Goal: Task Accomplishment & Management: Manage account settings

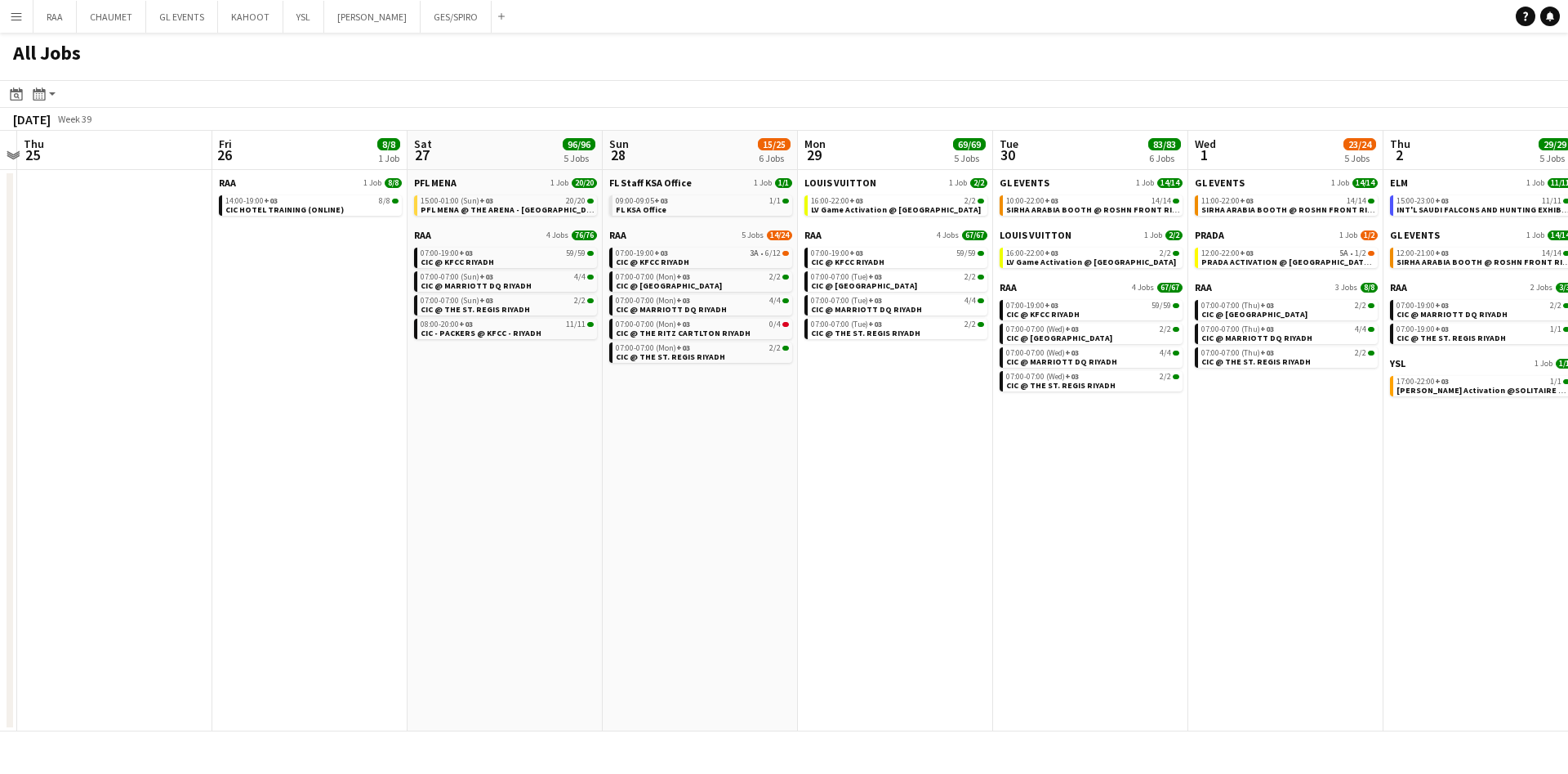
scroll to position [0, 386]
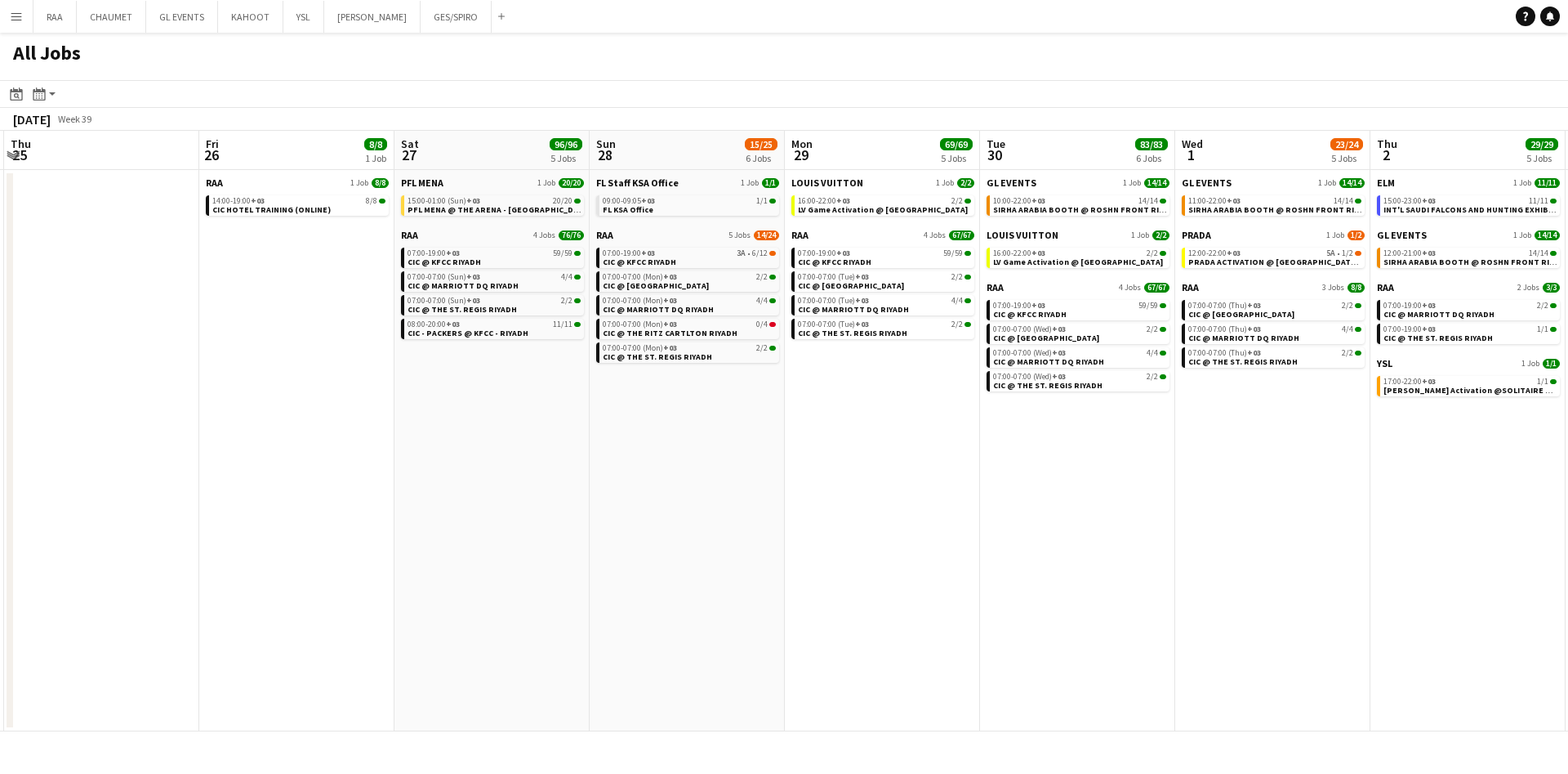
click at [287, 228] on app-date-cell "RAA 1 Job 8/8 14:00-19:00 +03 8/8 CIC HOTEL TRAINING (ONLINE)" at bounding box center [297, 451] width 195 height 562
click at [285, 205] on span "CIC HOTEL TRAINING (ONLINE)" at bounding box center [271, 210] width 118 height 11
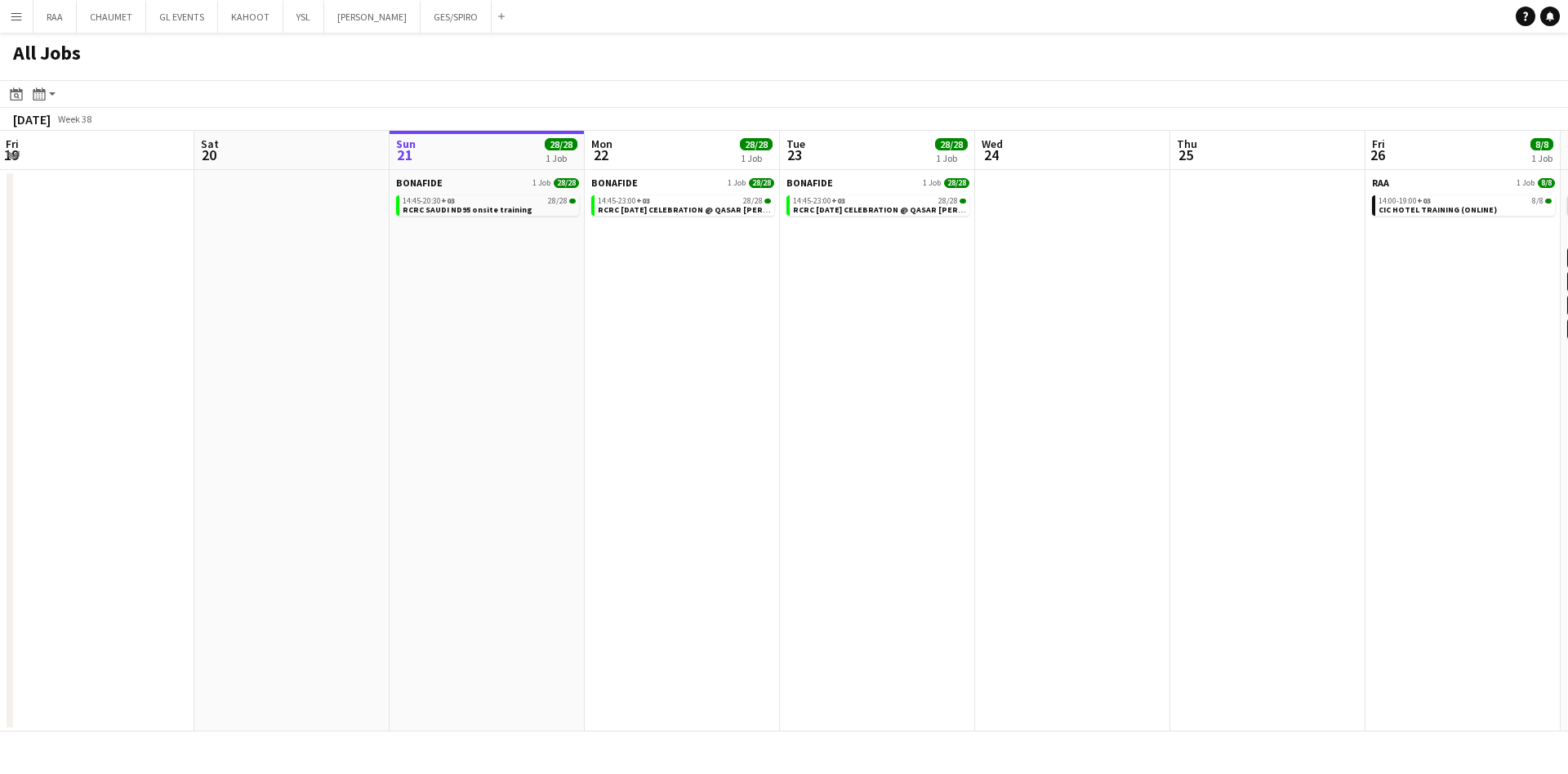
scroll to position [0, 596]
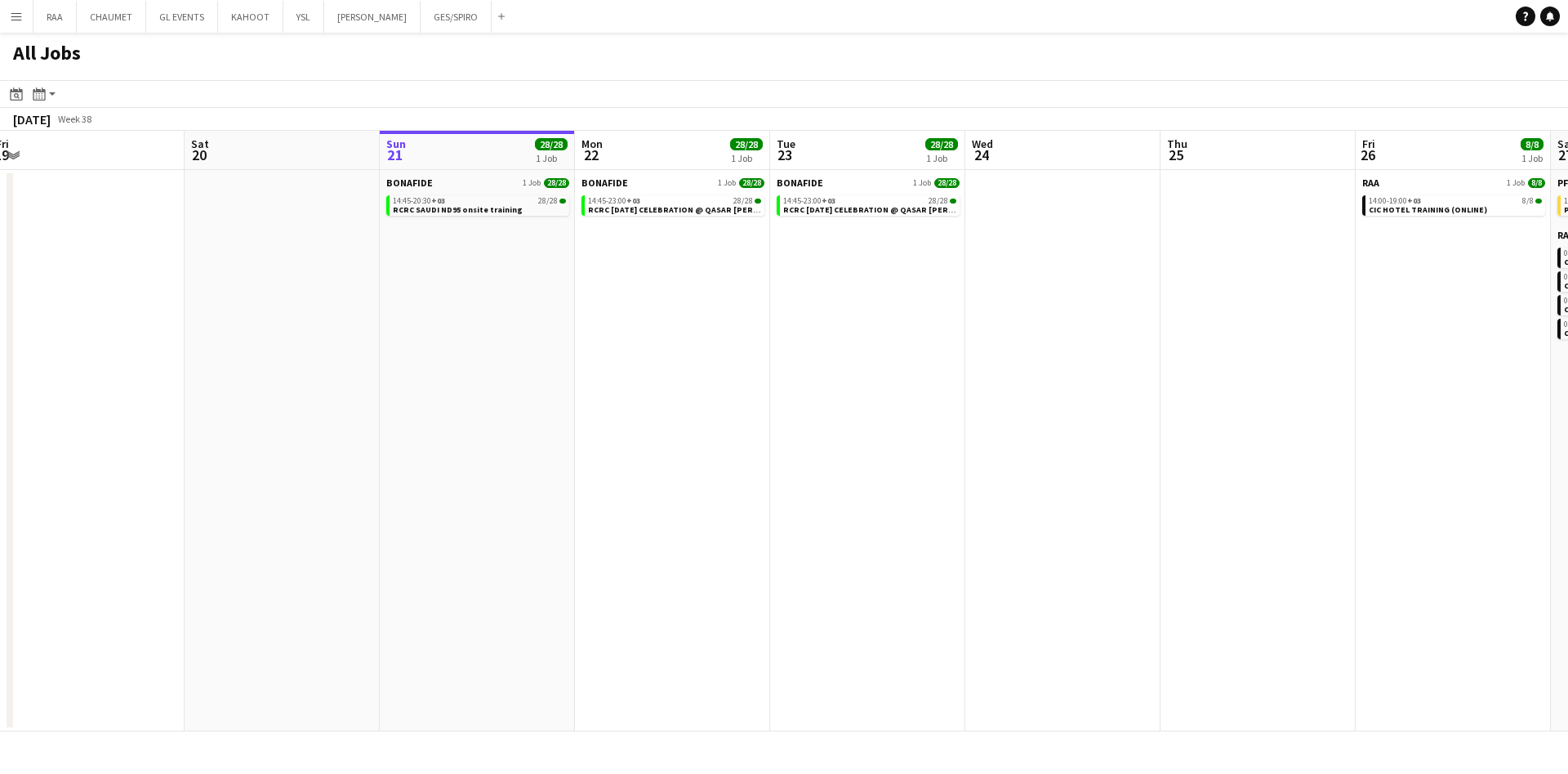
click at [10, 522] on div at bounding box center [10, 450] width 7 height 554
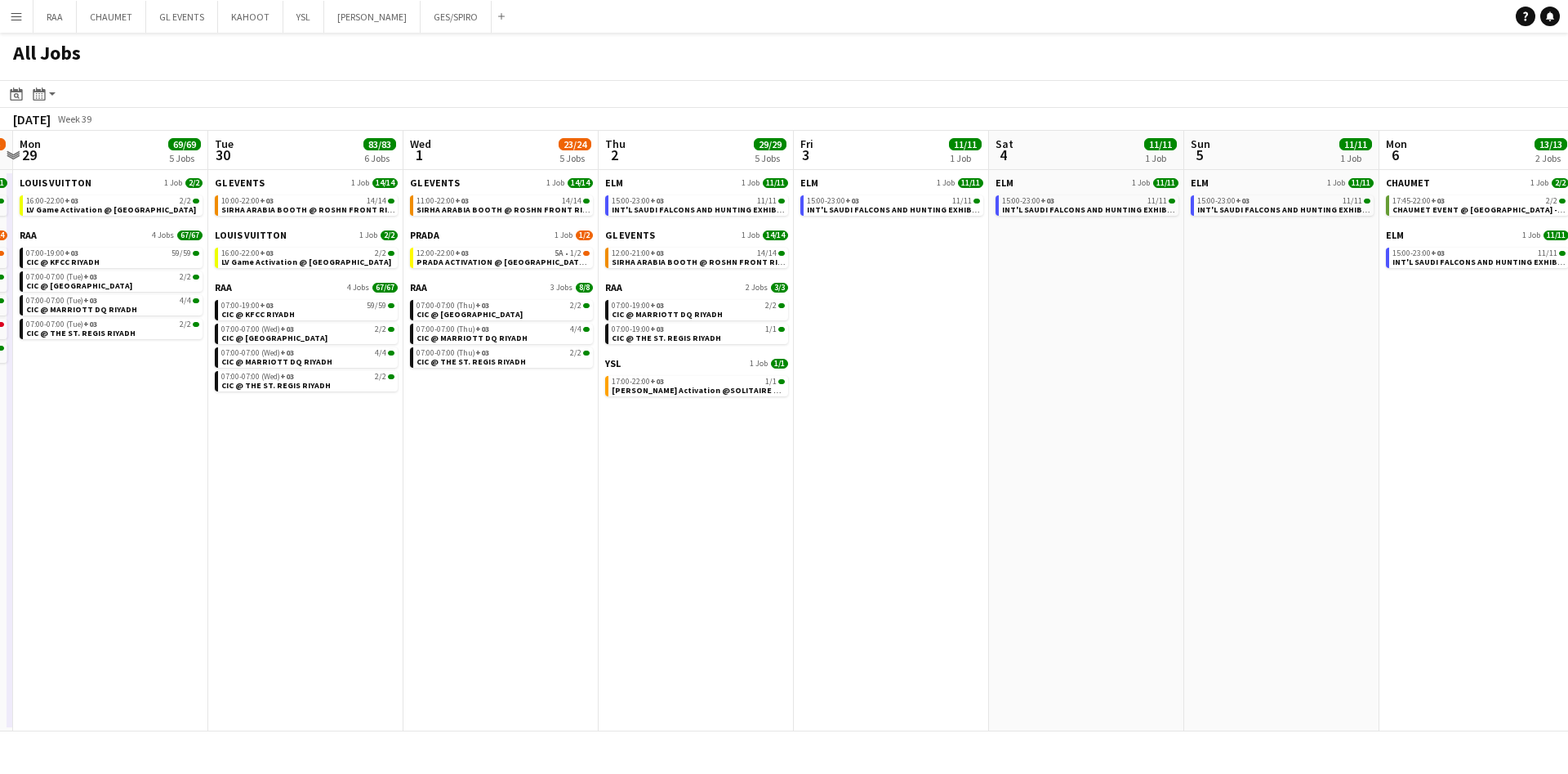
scroll to position [0, 527]
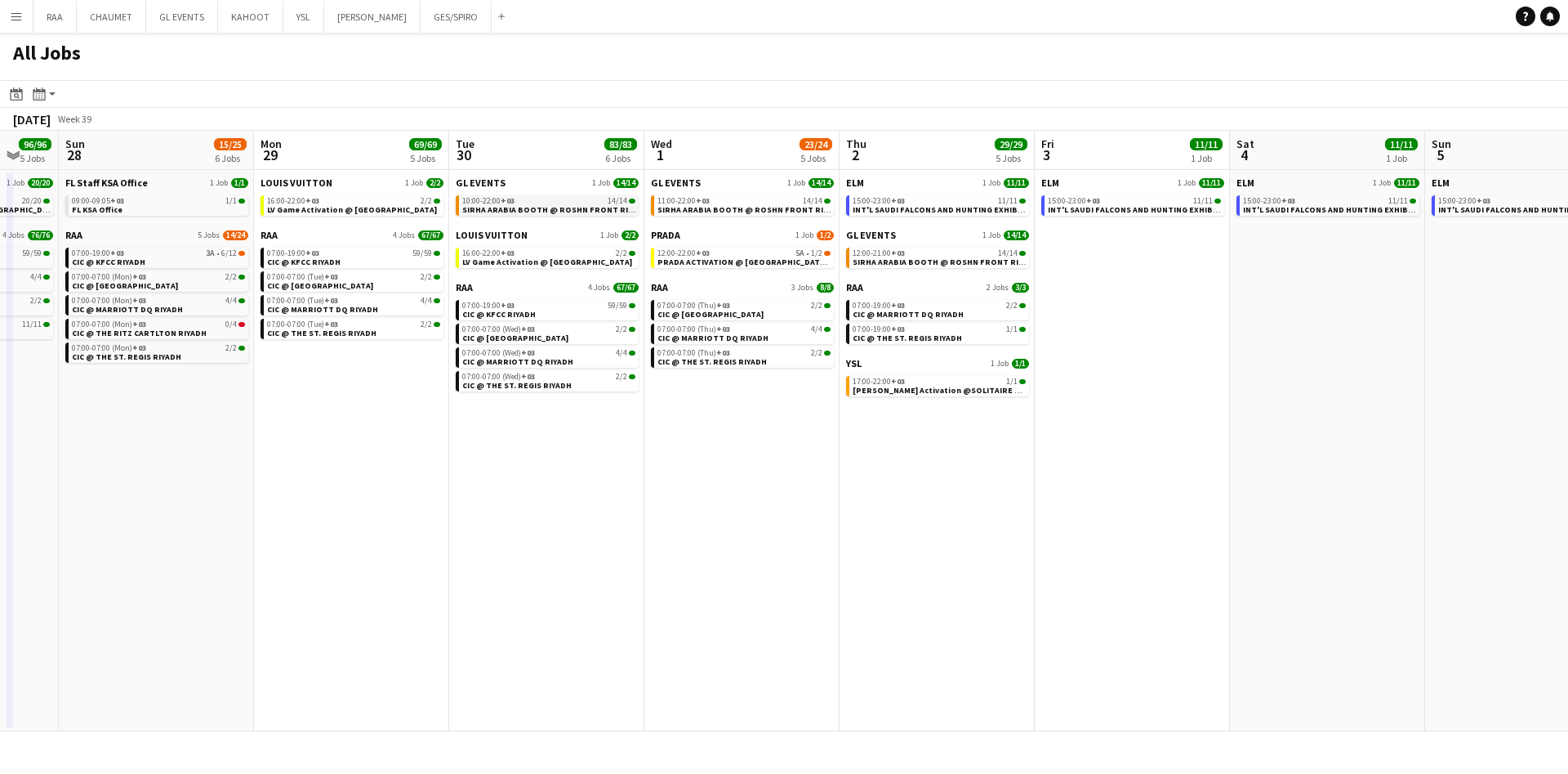
click at [526, 201] on div "10:00-22:00 +03 14/14" at bounding box center [549, 201] width 173 height 8
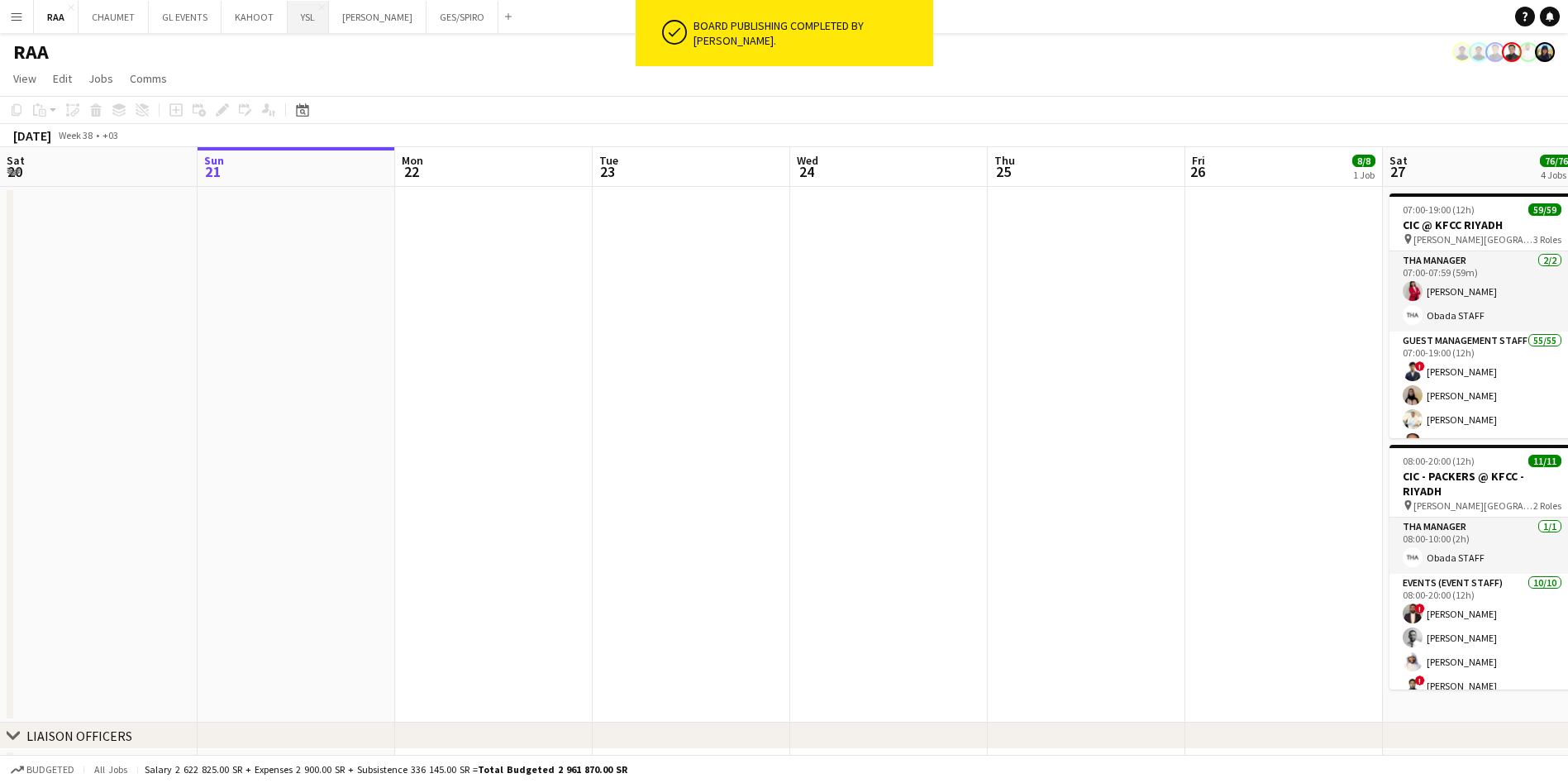
click at [307, 16] on button "YSL Close" at bounding box center [308, 17] width 42 height 32
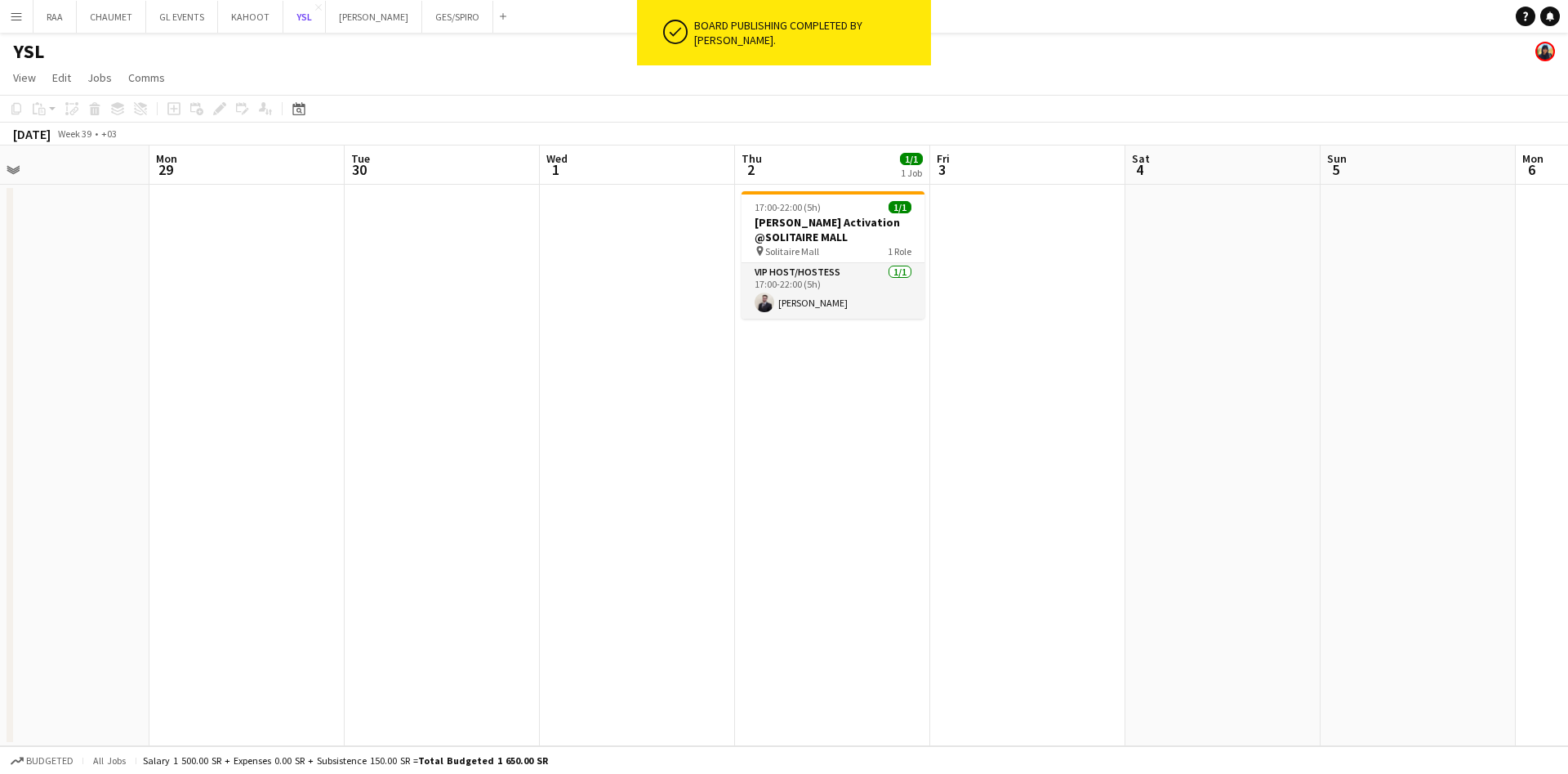
scroll to position [0, 436]
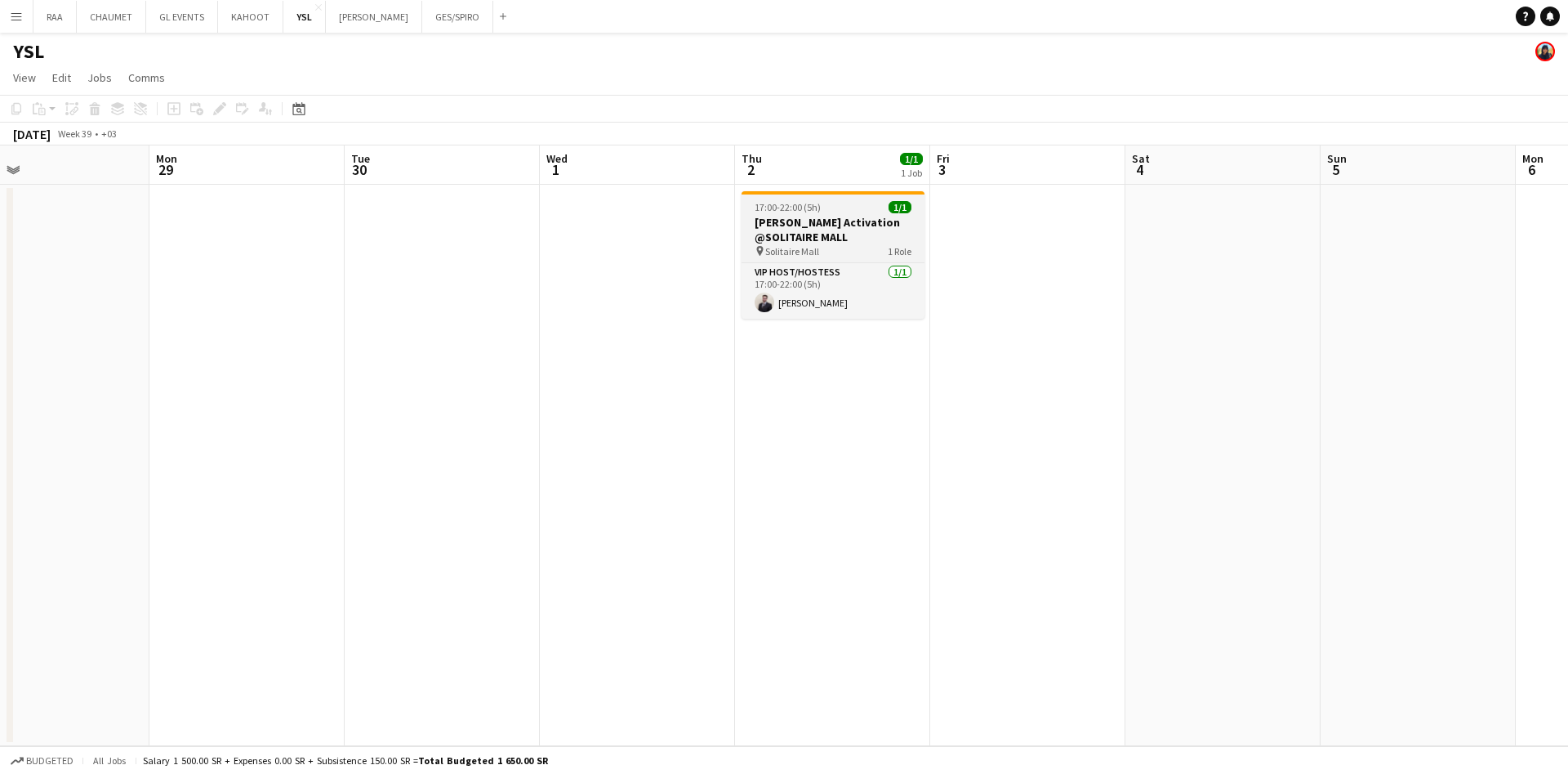
click at [795, 223] on h3 "Yves Saint Laurent's Activation @SOLITAIRE MALL" at bounding box center [833, 229] width 183 height 29
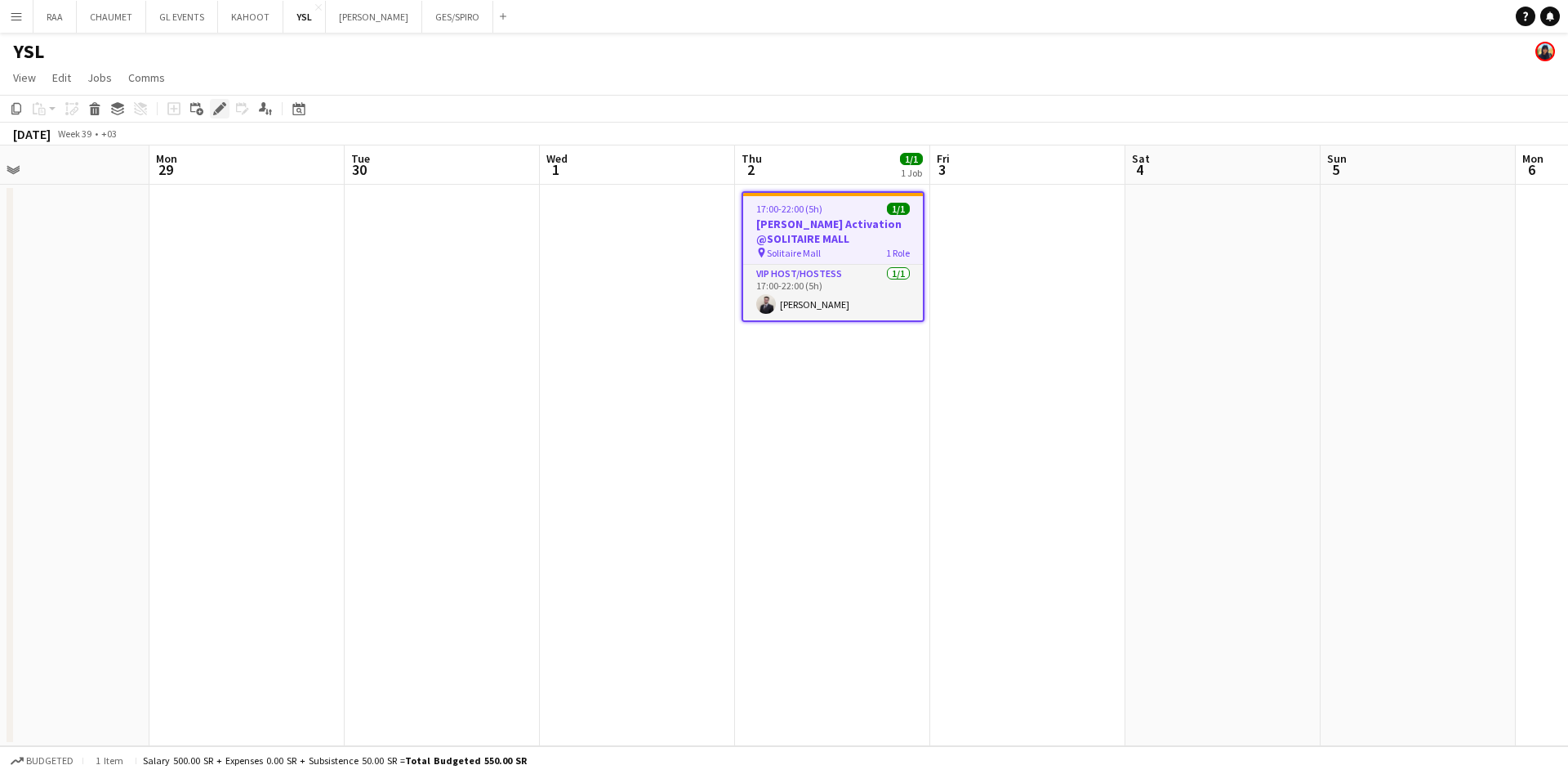
click at [210, 101] on div "Edit" at bounding box center [219, 108] width 19 height 19
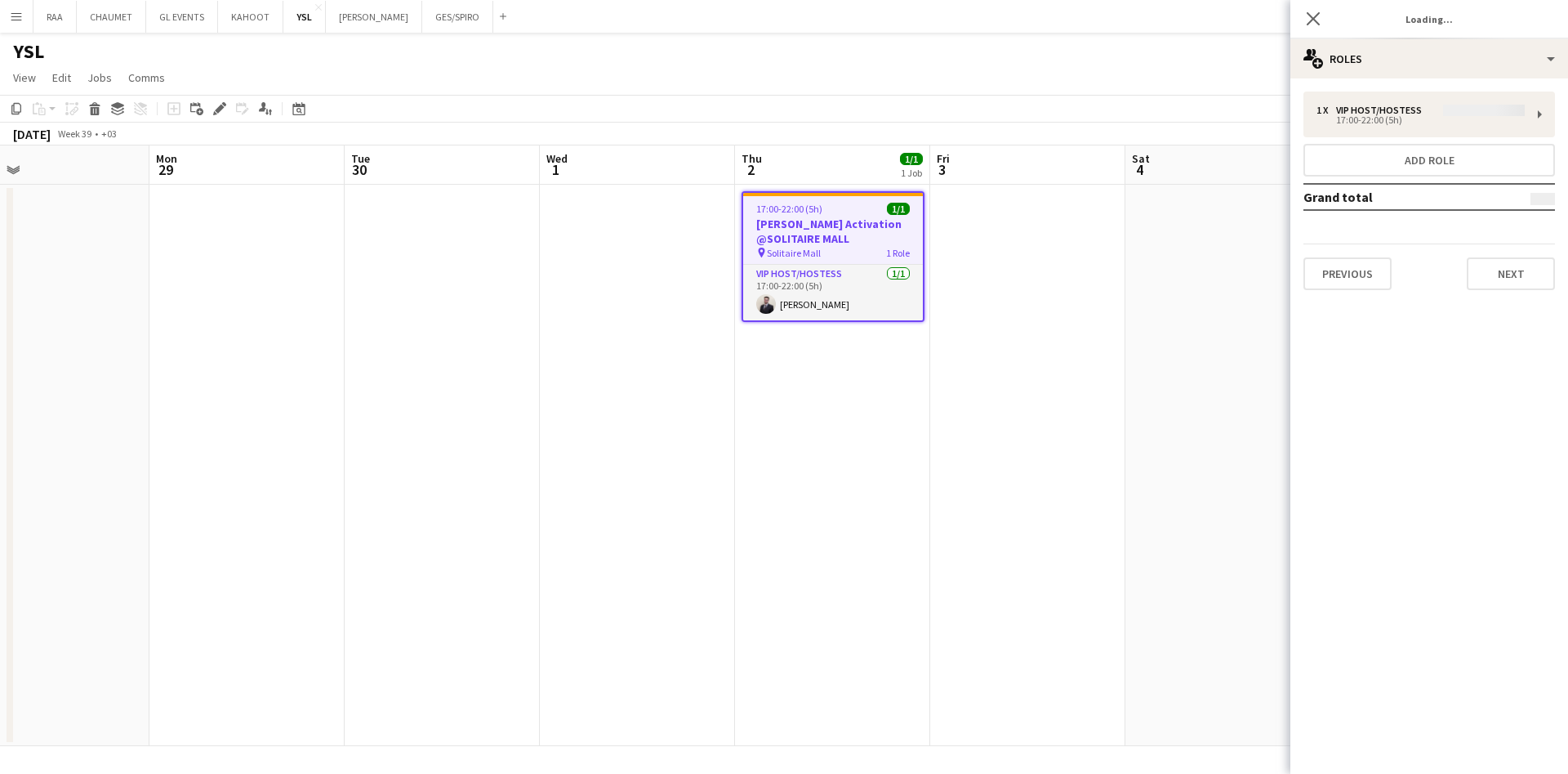
type input "**********"
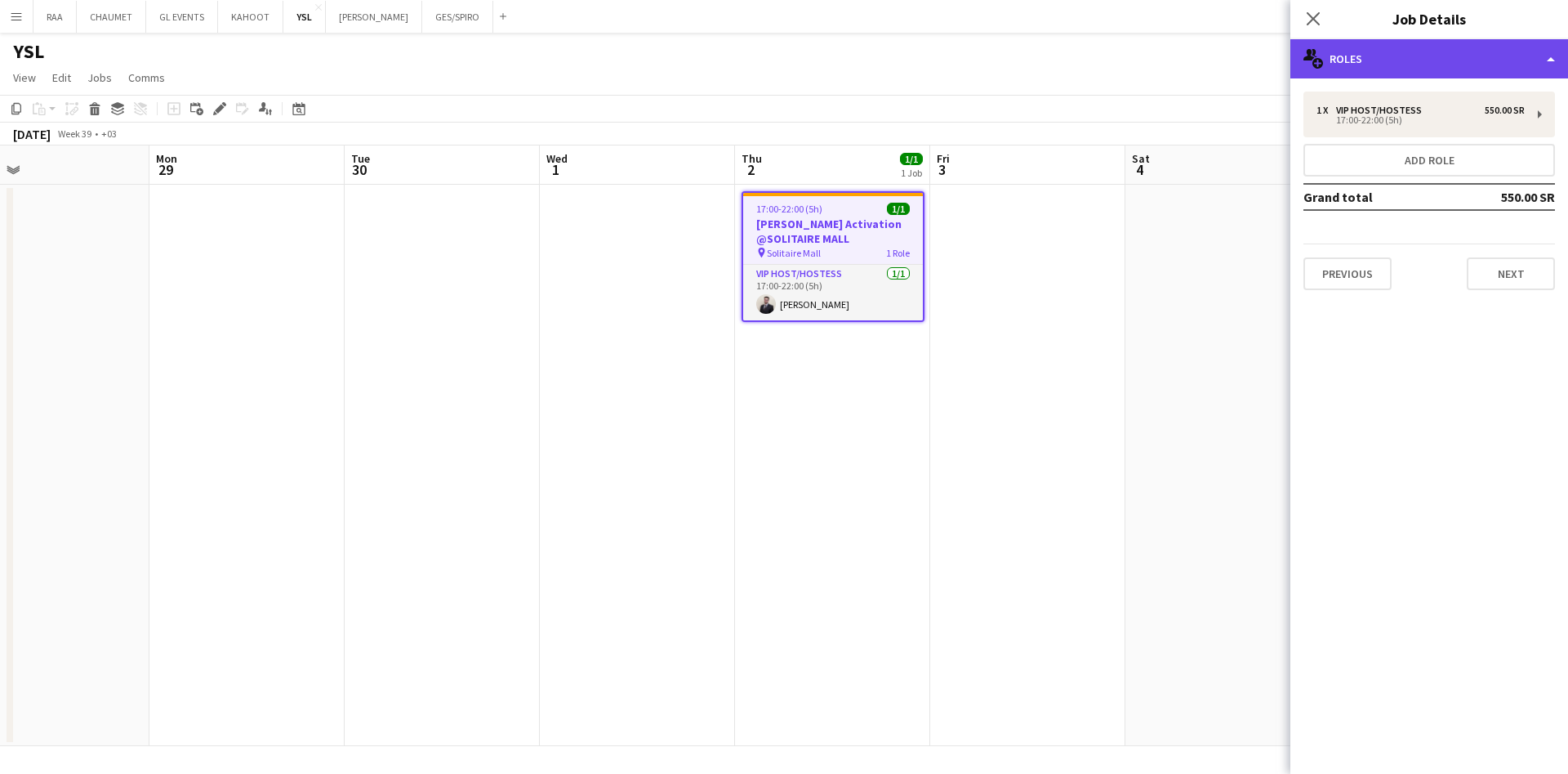
click at [1496, 61] on div "multiple-users-add Roles" at bounding box center [1429, 59] width 277 height 39
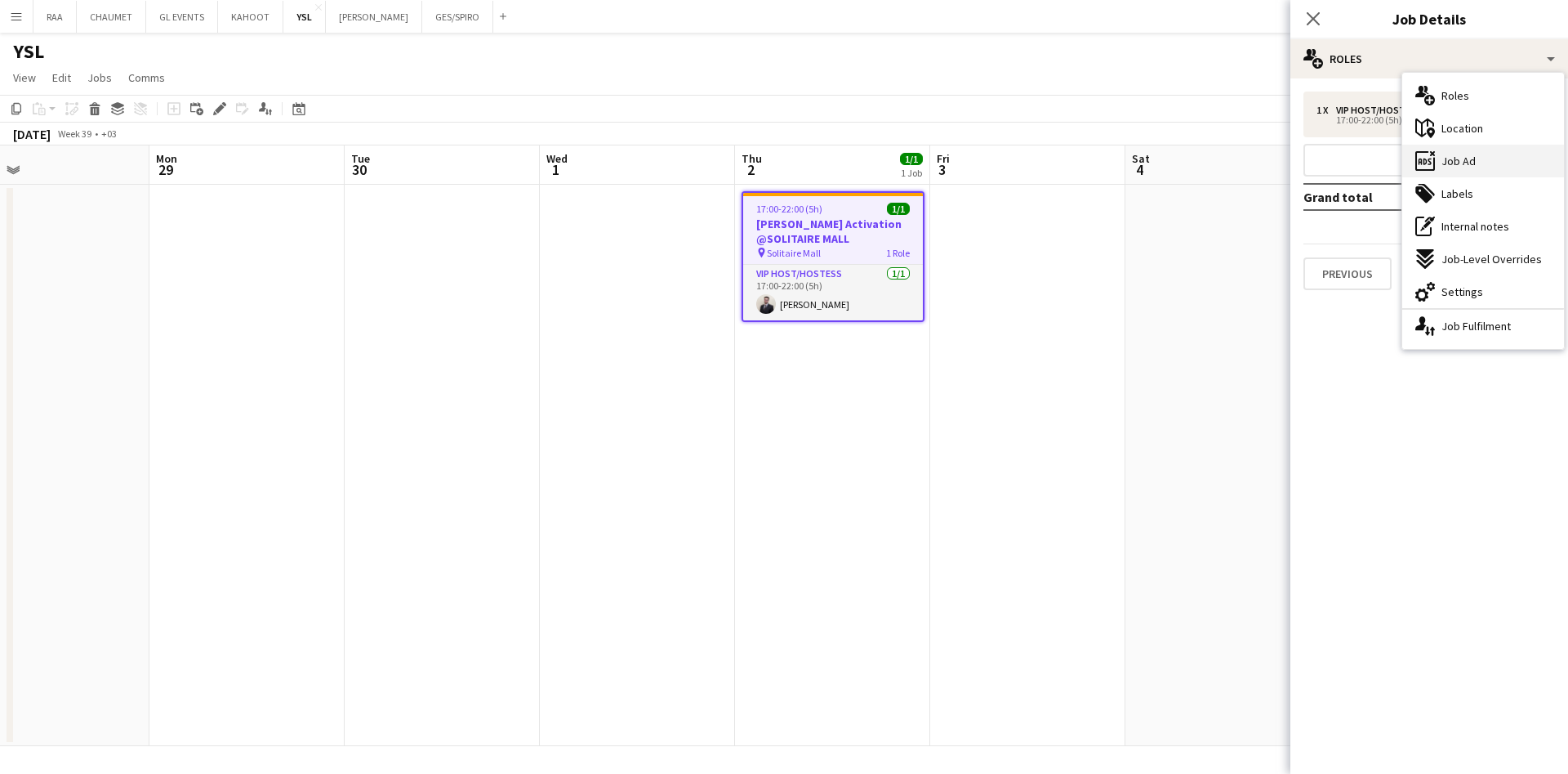
click at [1484, 170] on div "ads-window Job Ad" at bounding box center [1483, 161] width 162 height 33
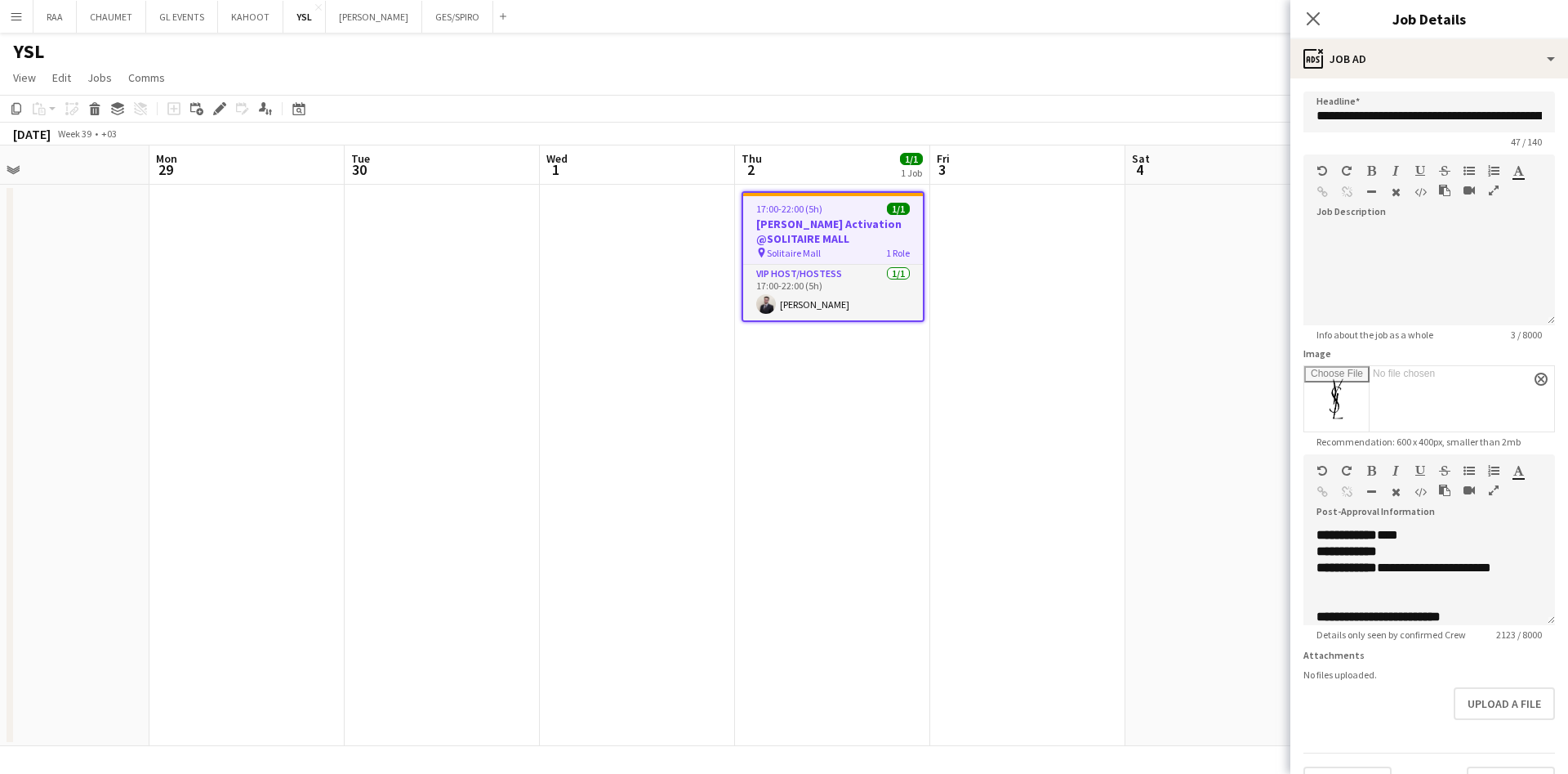
scroll to position [90, 0]
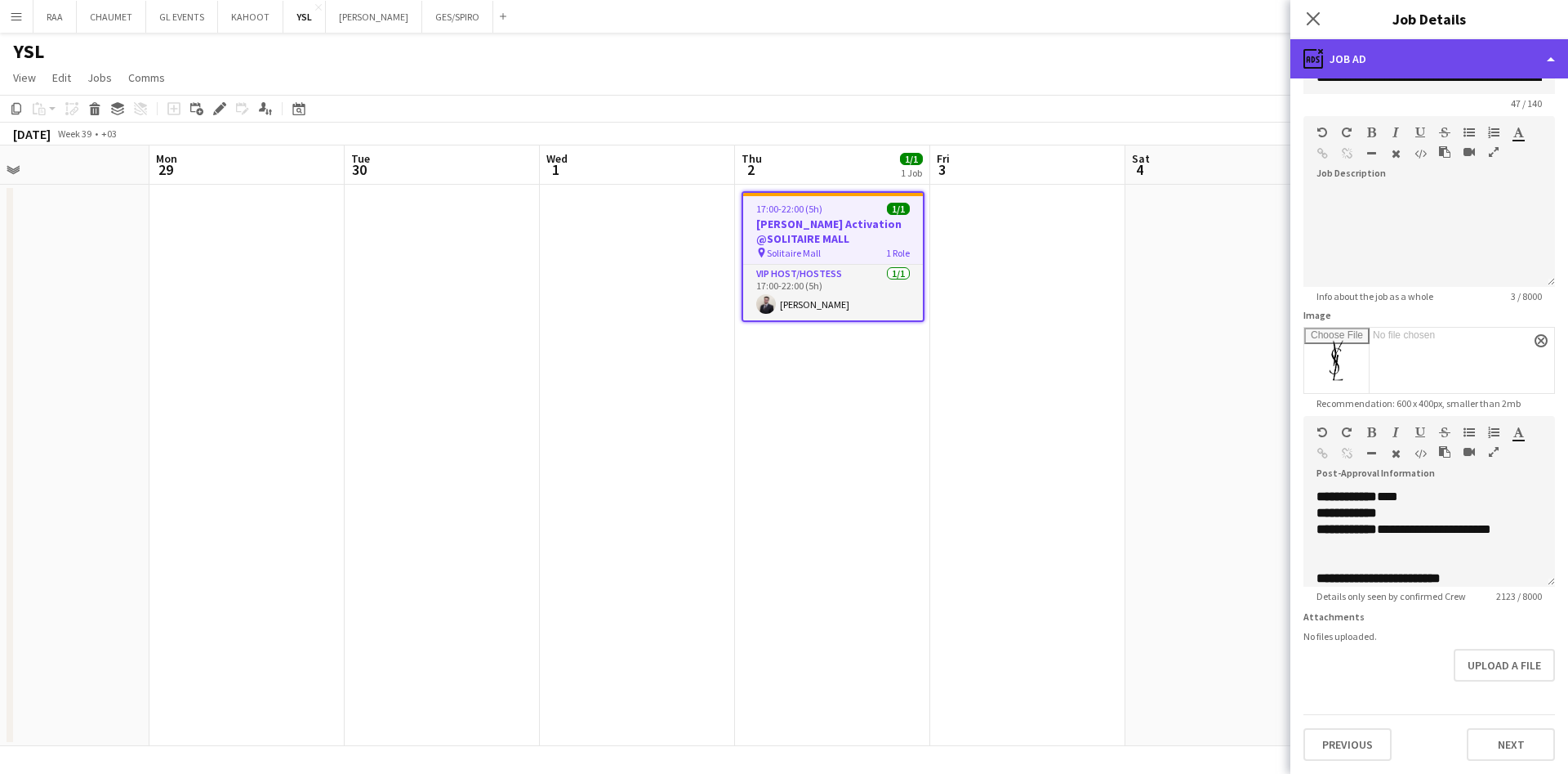
click at [1407, 68] on div "ads-window Job Ad" at bounding box center [1429, 59] width 277 height 39
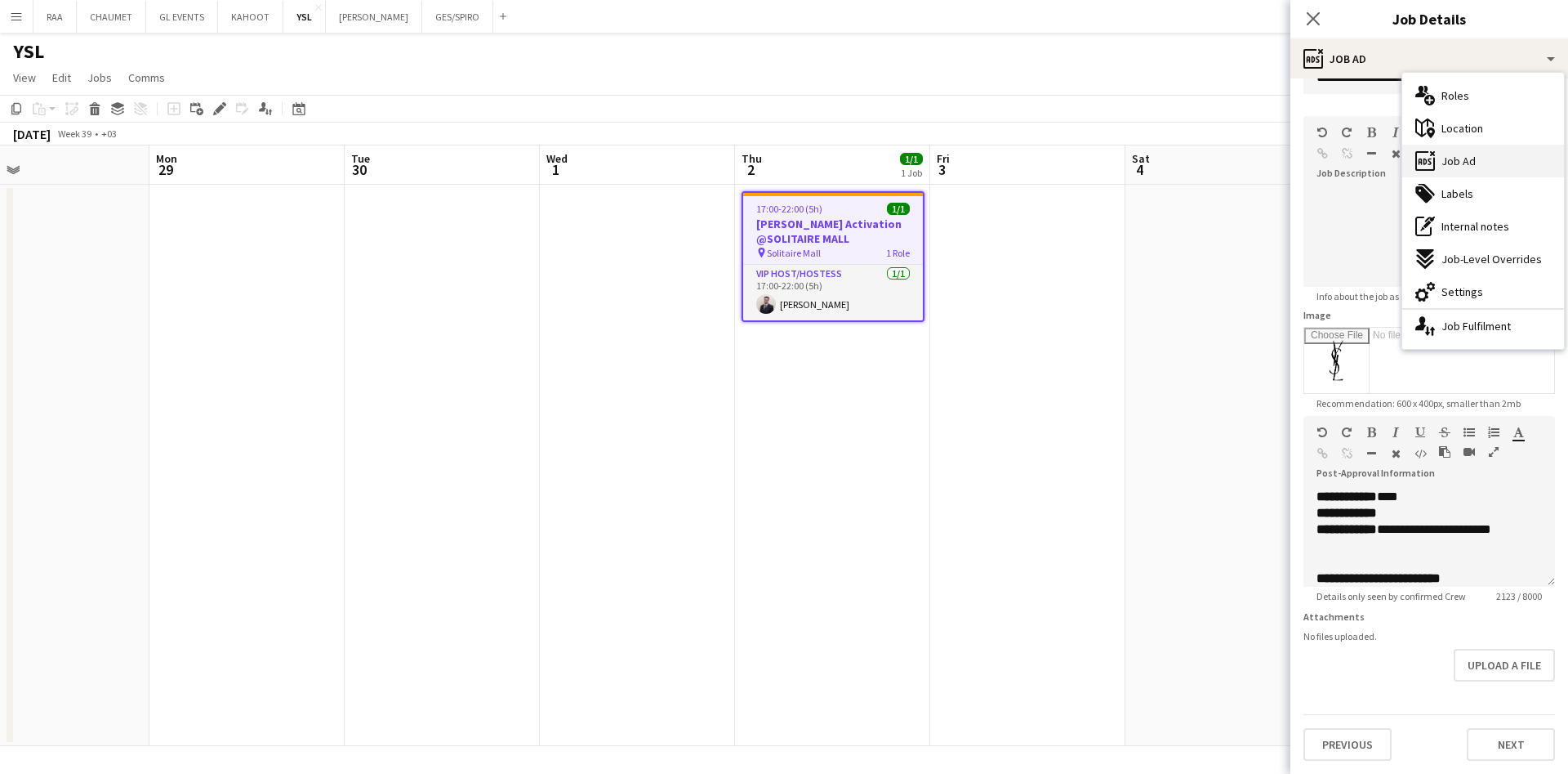
click at [1476, 164] on div "ads-window Job Ad" at bounding box center [1483, 161] width 162 height 33
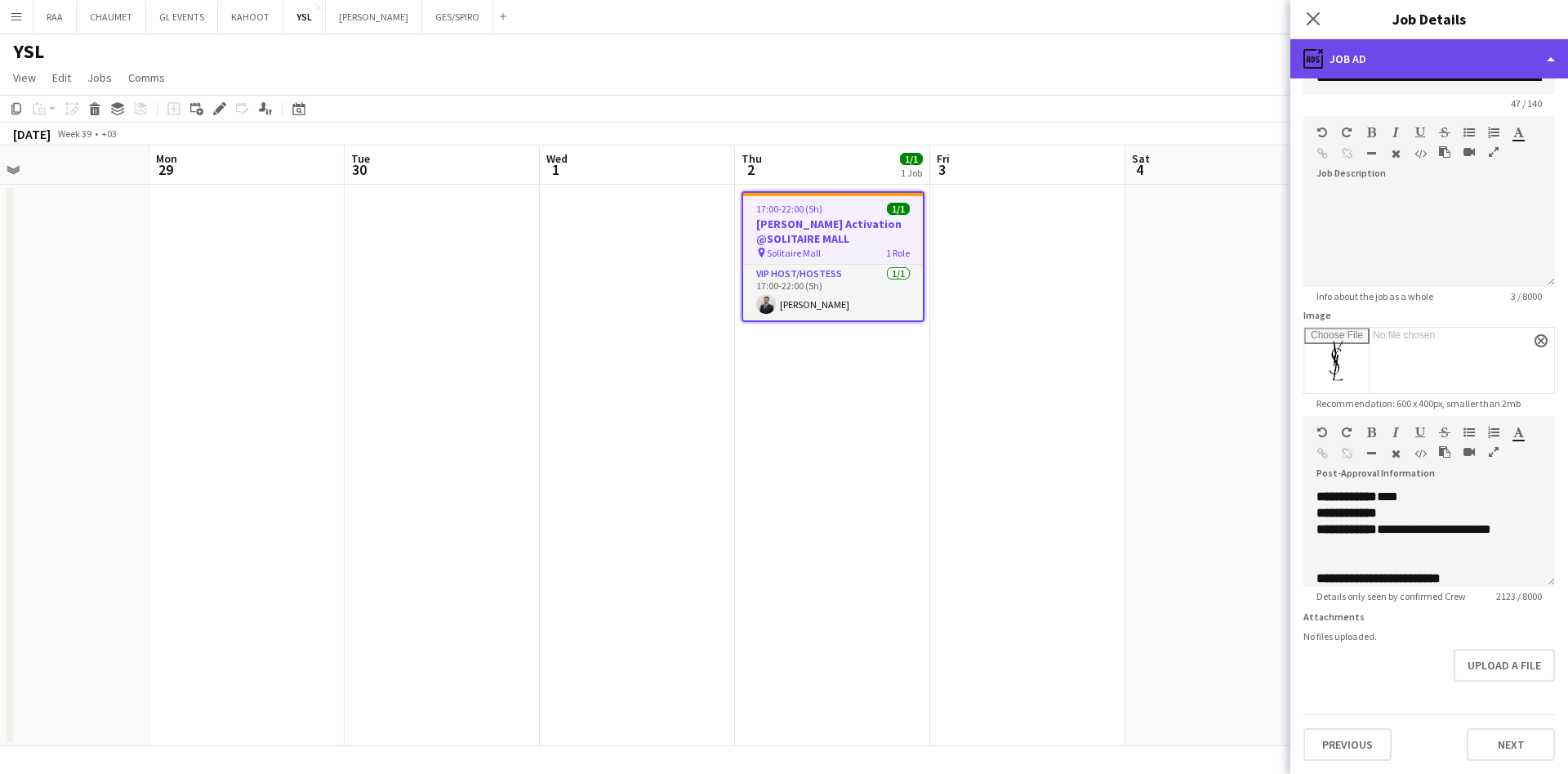
click at [1374, 59] on div "ads-window Job Ad" at bounding box center [1429, 59] width 277 height 39
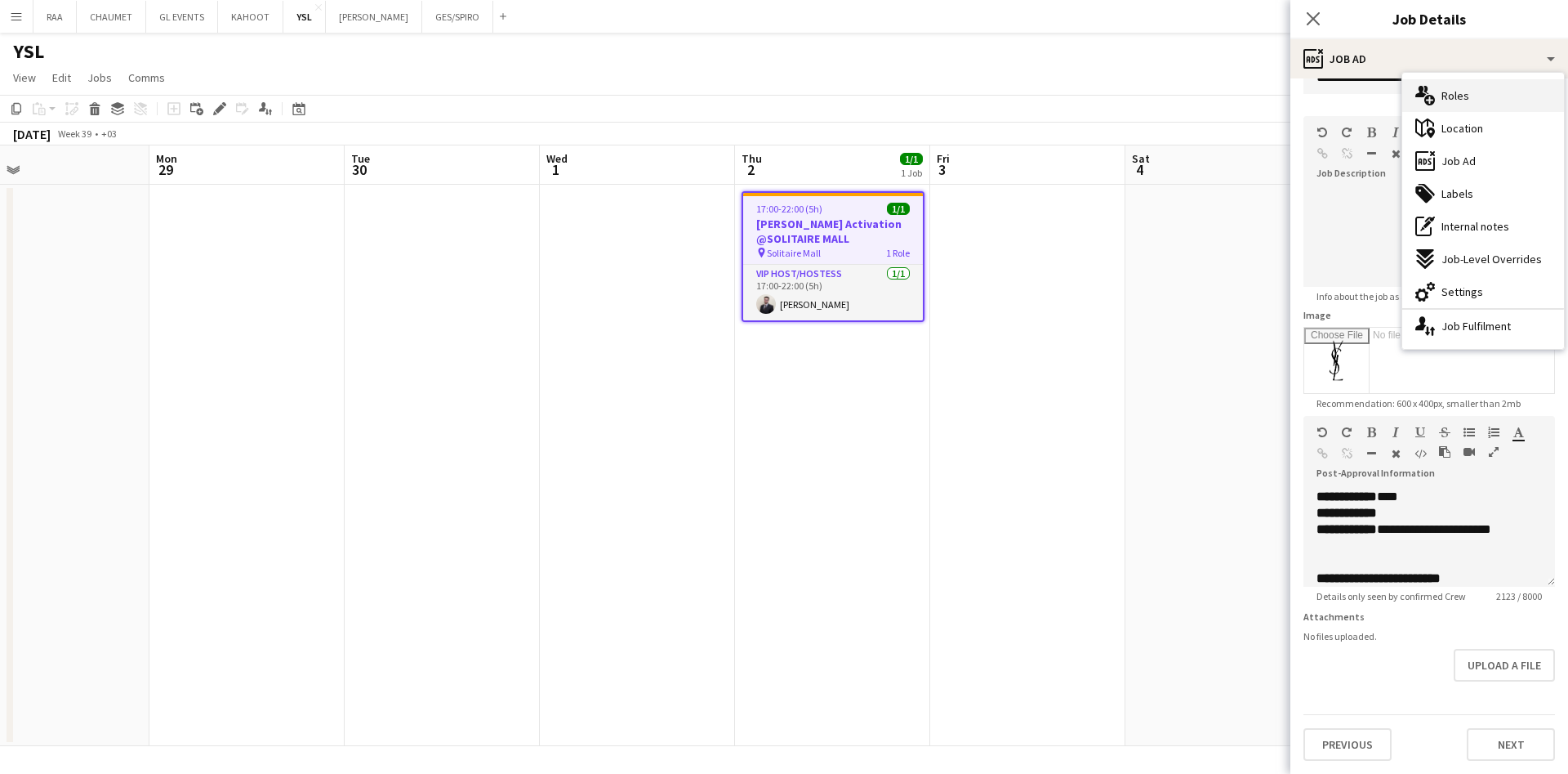
click at [1447, 98] on span "Roles" at bounding box center [1455, 96] width 28 height 15
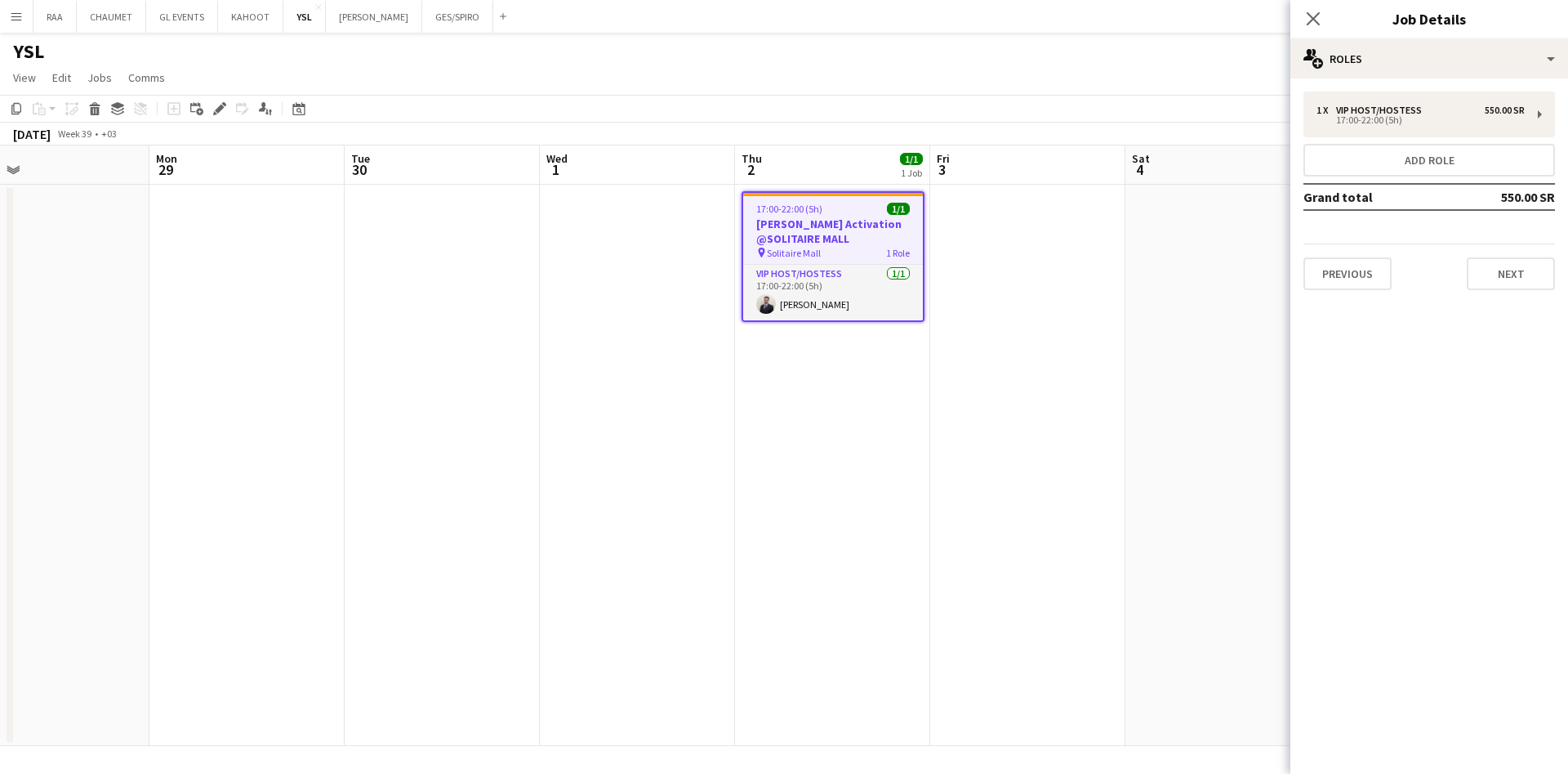
scroll to position [0, 0]
click at [1415, 157] on button "Add role" at bounding box center [1429, 160] width 251 height 33
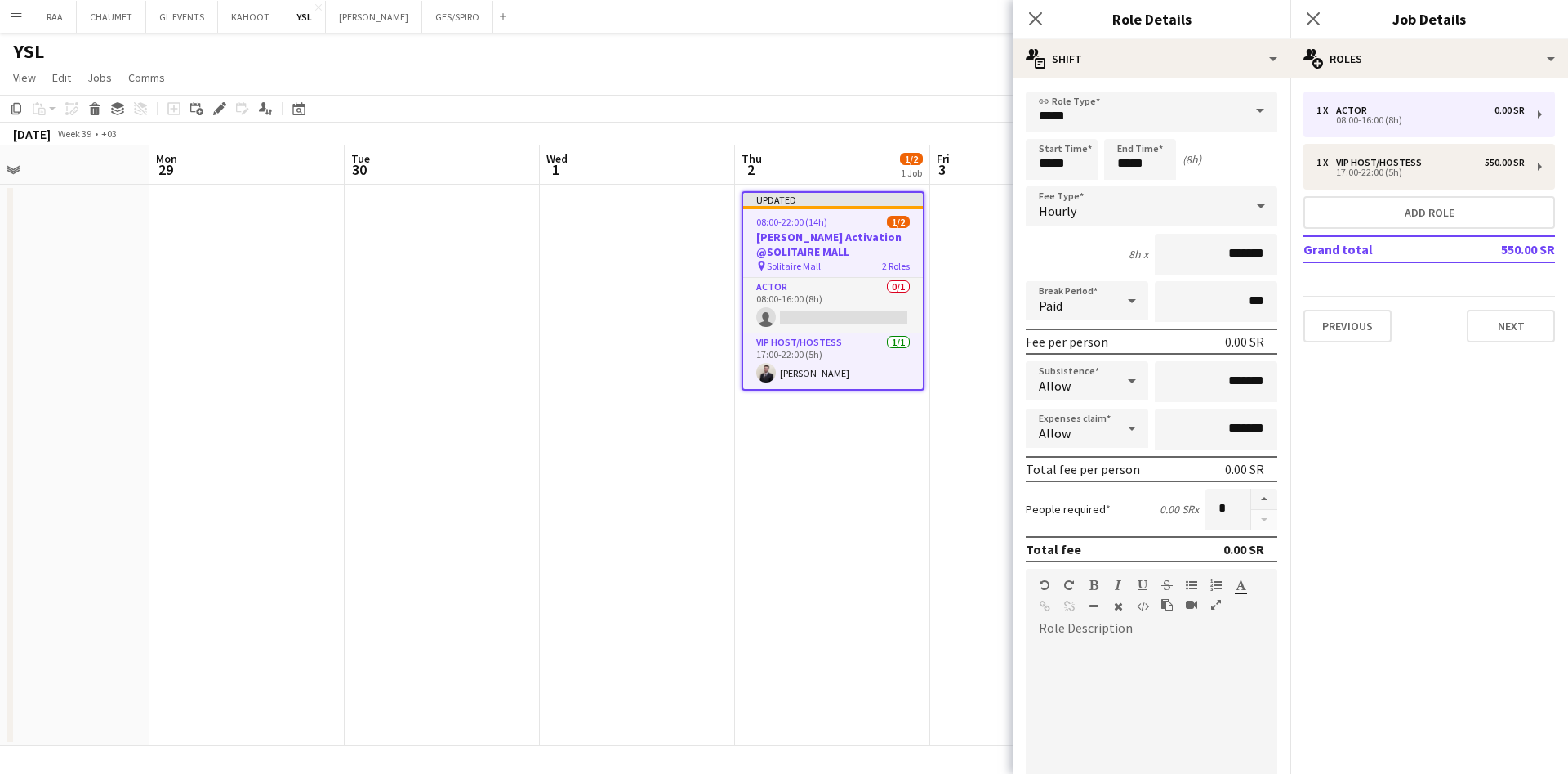
click at [1147, 213] on div "Hourly" at bounding box center [1135, 205] width 219 height 39
click at [1155, 338] on span "No fee" at bounding box center [1142, 334] width 207 height 16
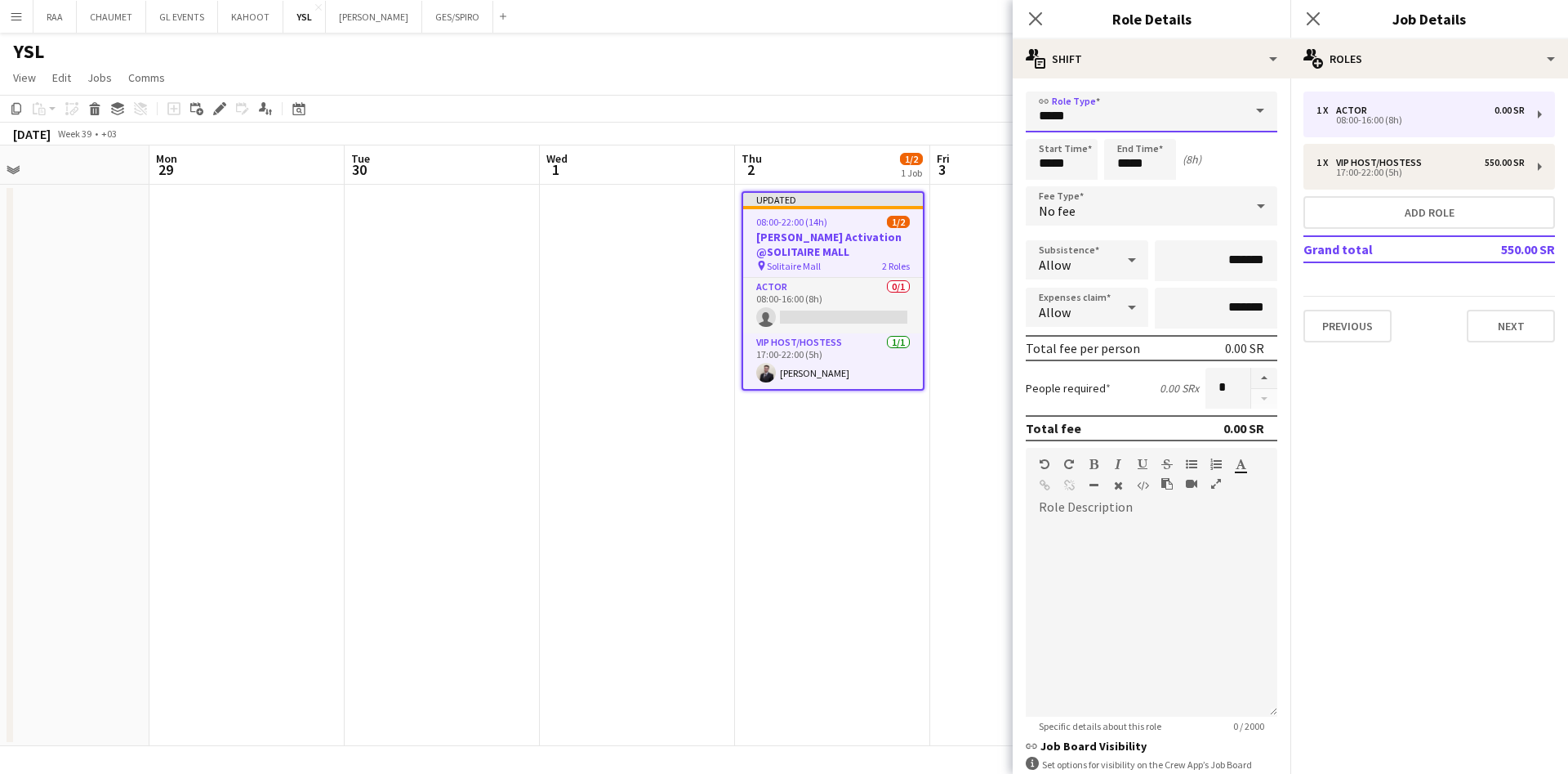
click at [1153, 119] on input "*****" at bounding box center [1151, 112] width 251 height 41
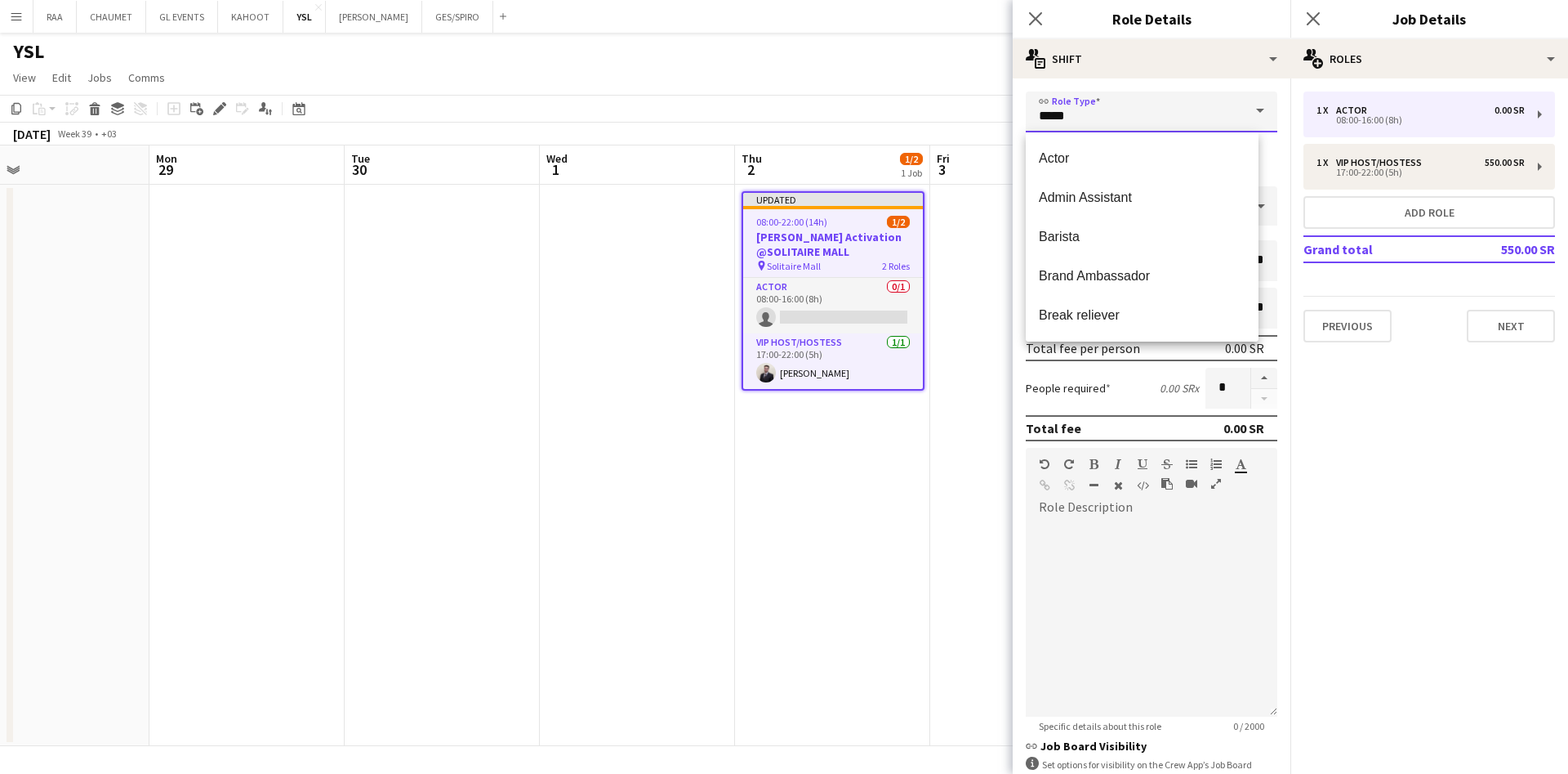
drag, startPoint x: 1153, startPoint y: 119, endPoint x: 1078, endPoint y: 109, distance: 75.7
click at [1078, 109] on input "*****" at bounding box center [1151, 112] width 251 height 41
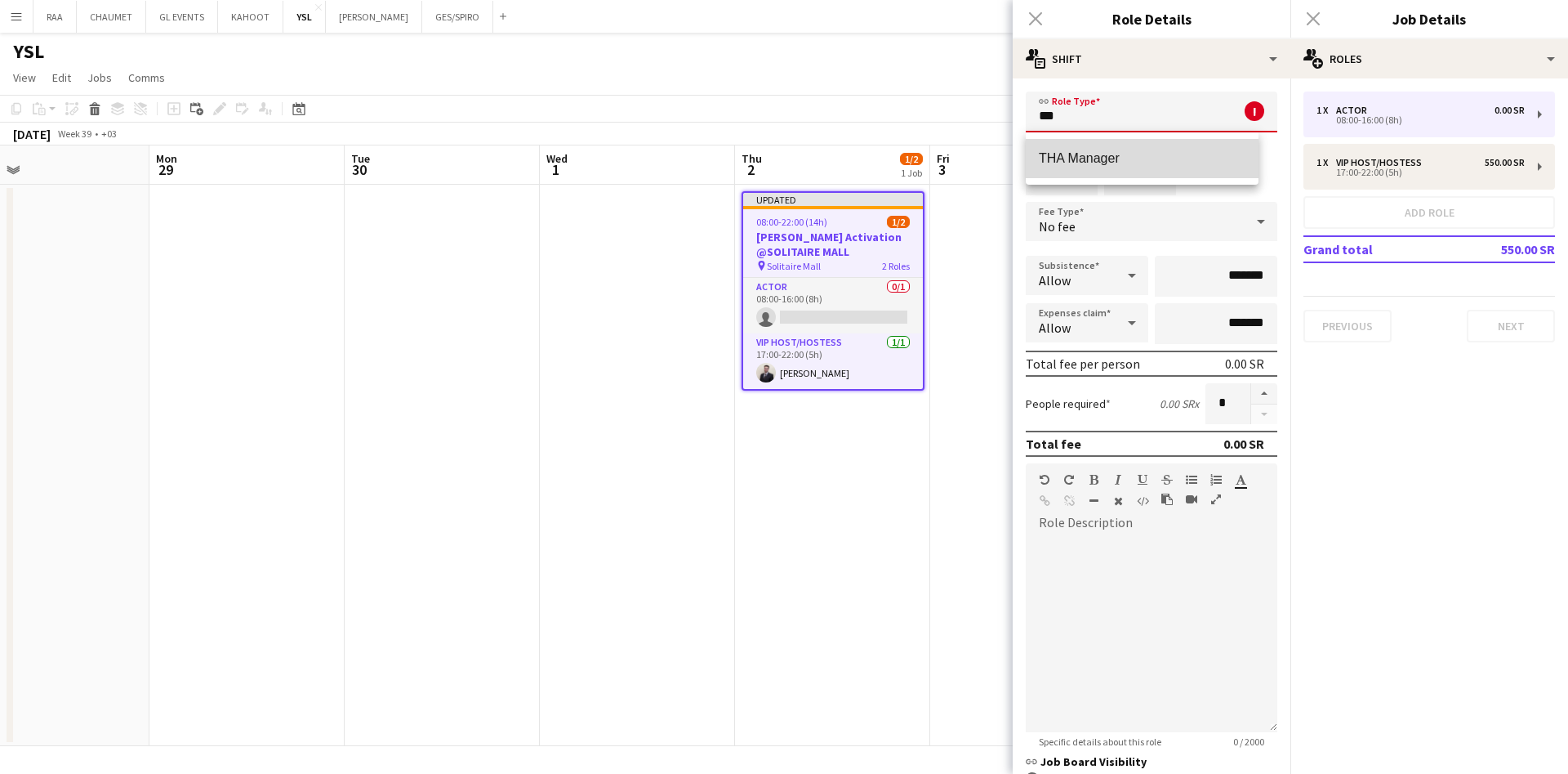
click at [1110, 147] on mat-option "THA Manager" at bounding box center [1142, 158] width 233 height 39
type input "**********"
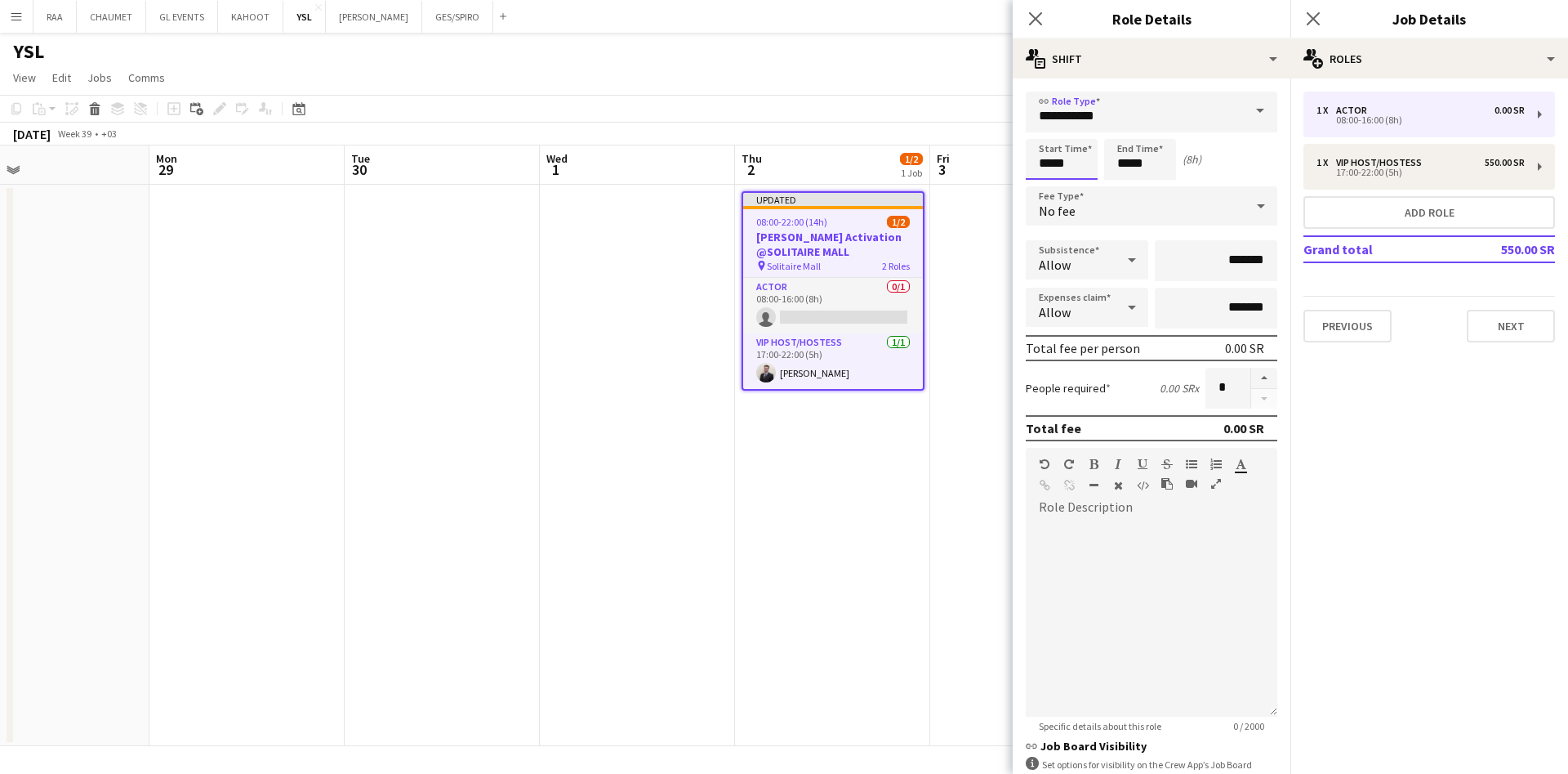
click at [1056, 146] on input "*****" at bounding box center [1062, 159] width 72 height 41
click at [1049, 127] on div at bounding box center [1045, 130] width 33 height 16
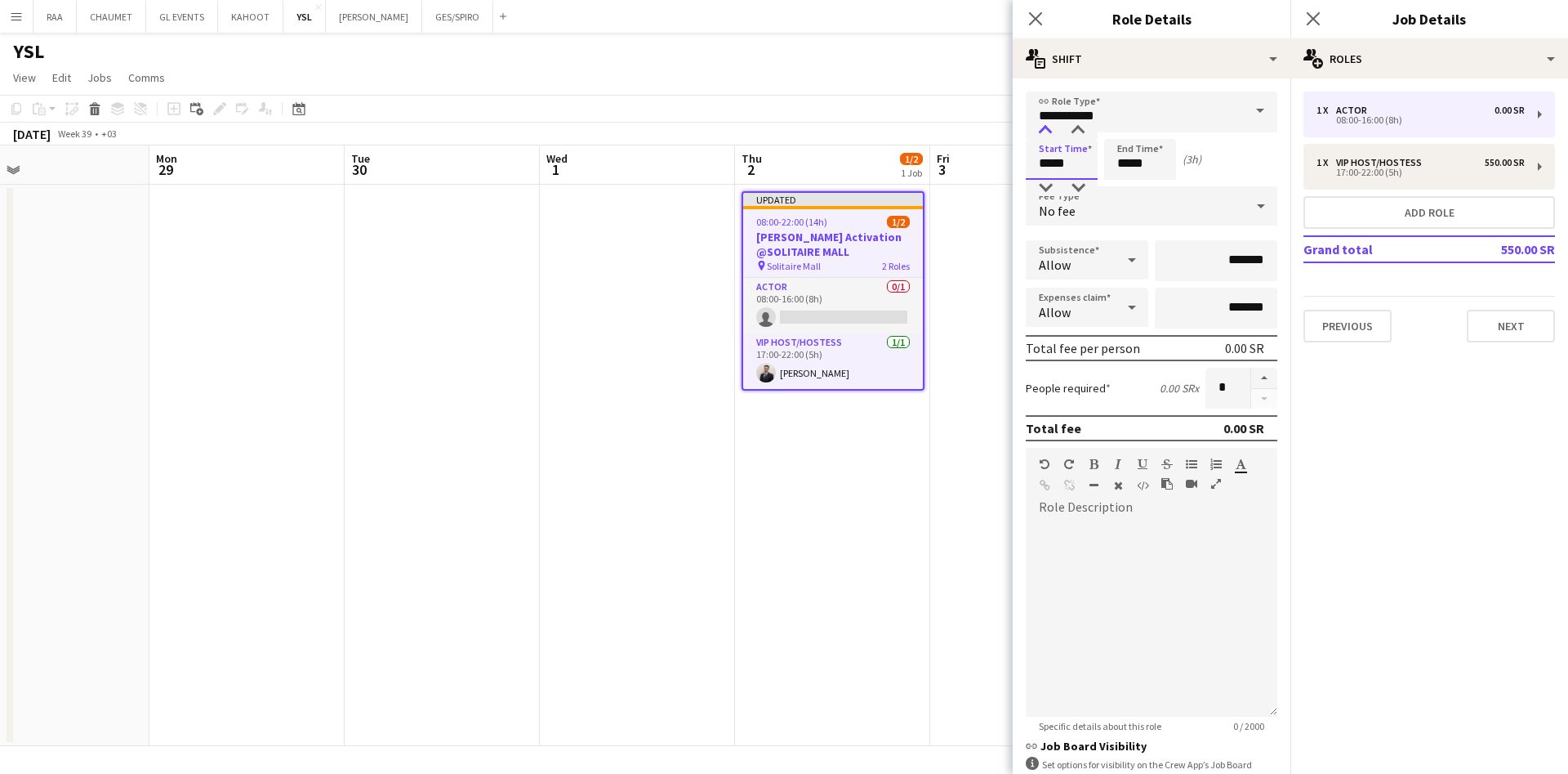
click at [1049, 127] on div at bounding box center [1045, 130] width 33 height 16
type input "*****"
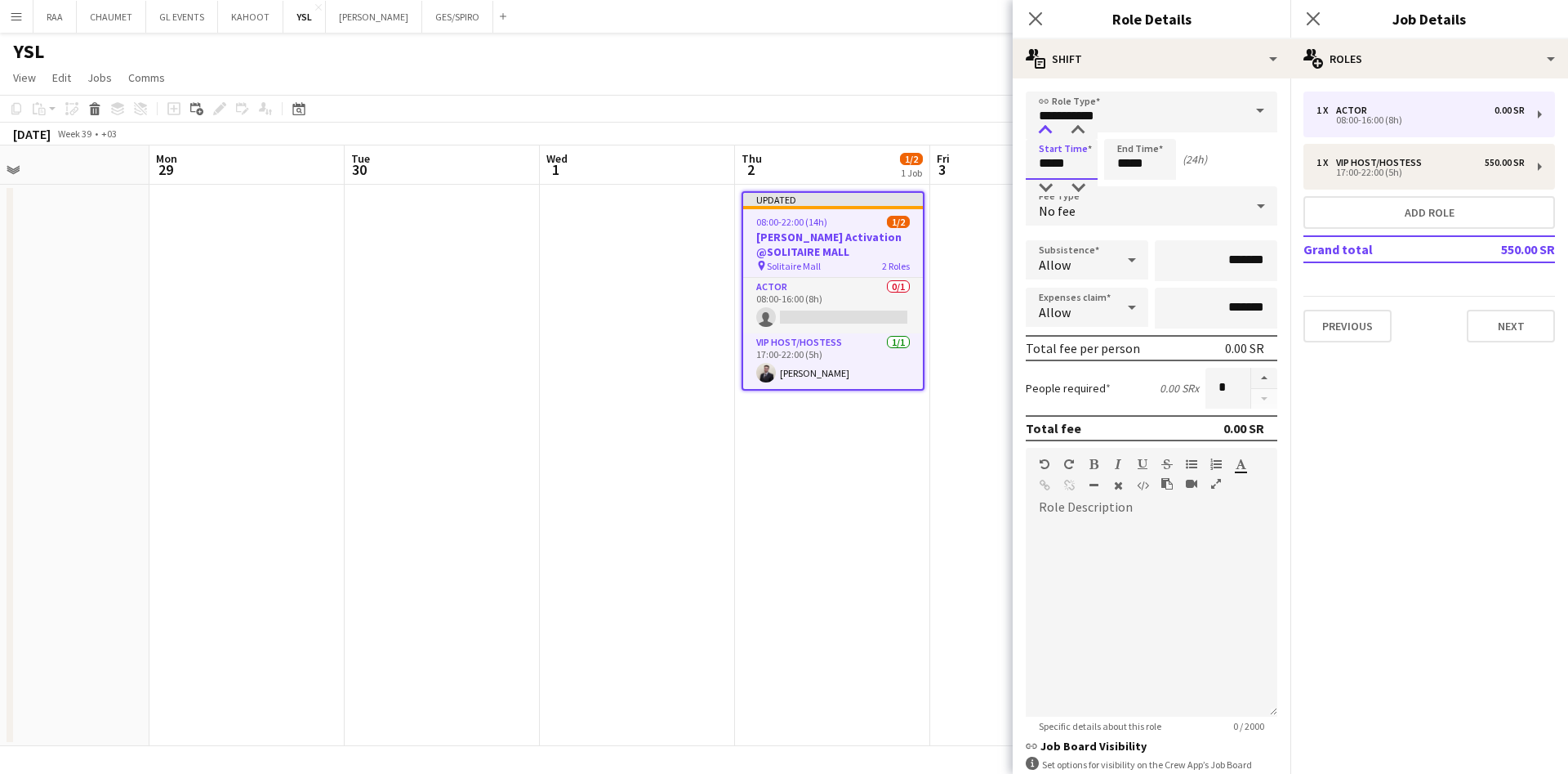
click at [1049, 127] on div at bounding box center [1045, 130] width 33 height 16
click at [1125, 143] on input "*****" at bounding box center [1141, 159] width 72 height 41
click at [1126, 128] on div at bounding box center [1124, 130] width 33 height 16
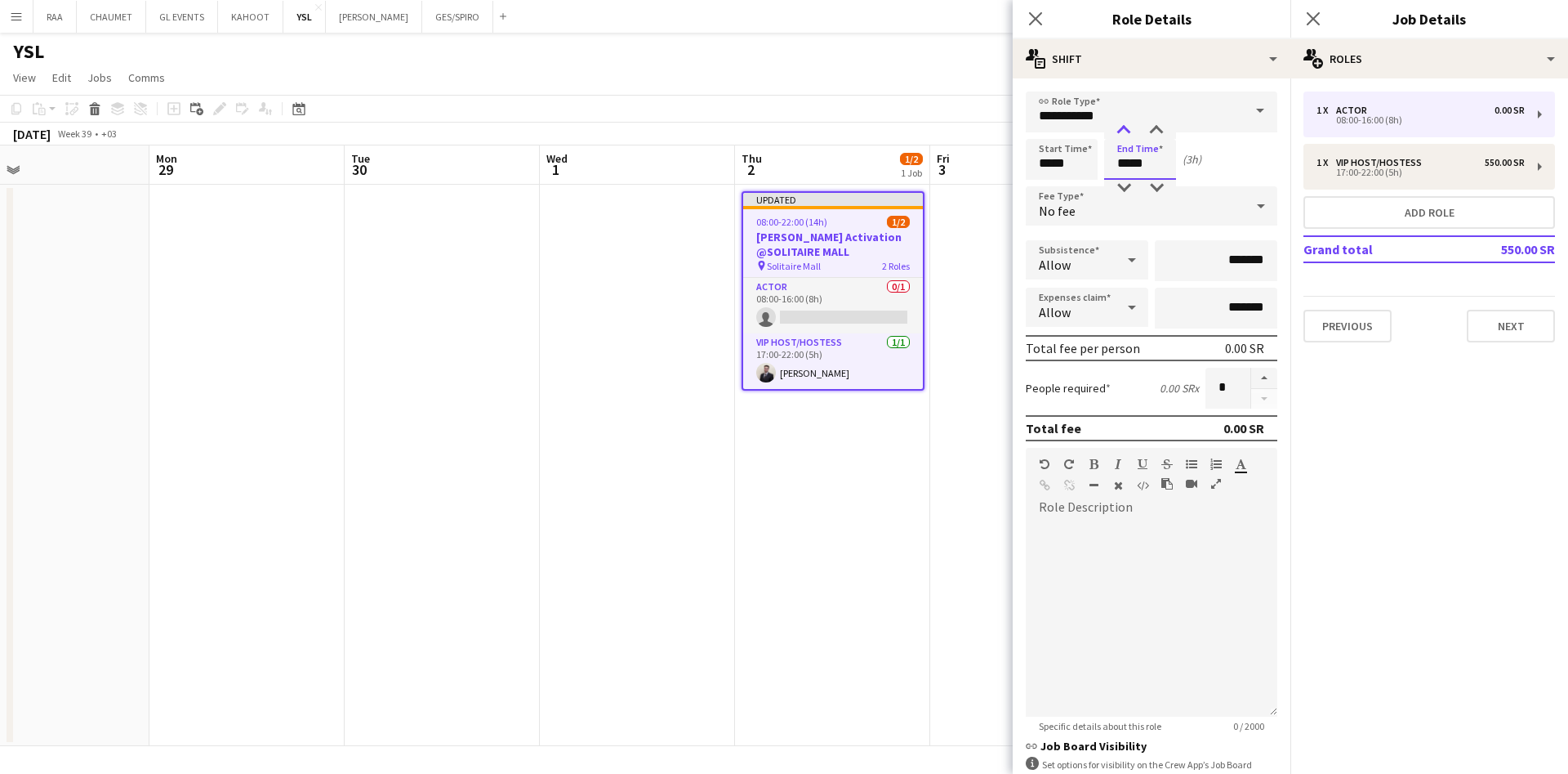
click at [1126, 128] on div at bounding box center [1124, 130] width 33 height 16
click at [1126, 184] on div at bounding box center [1124, 187] width 33 height 16
click at [1130, 184] on div at bounding box center [1124, 187] width 33 height 16
click at [1152, 139] on input "*****" at bounding box center [1141, 159] width 72 height 41
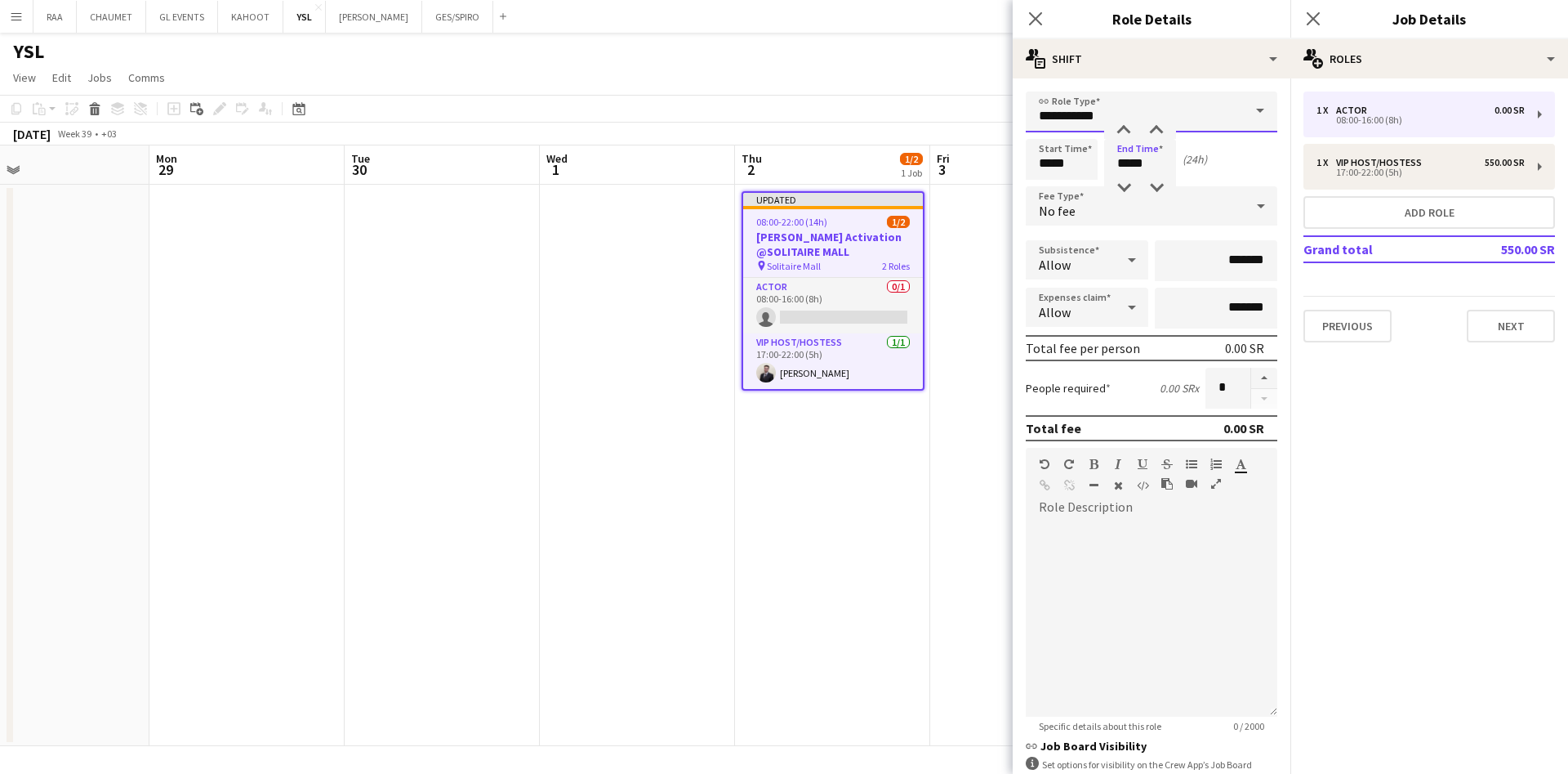
click at [1156, 116] on input "**********" at bounding box center [1151, 112] width 251 height 41
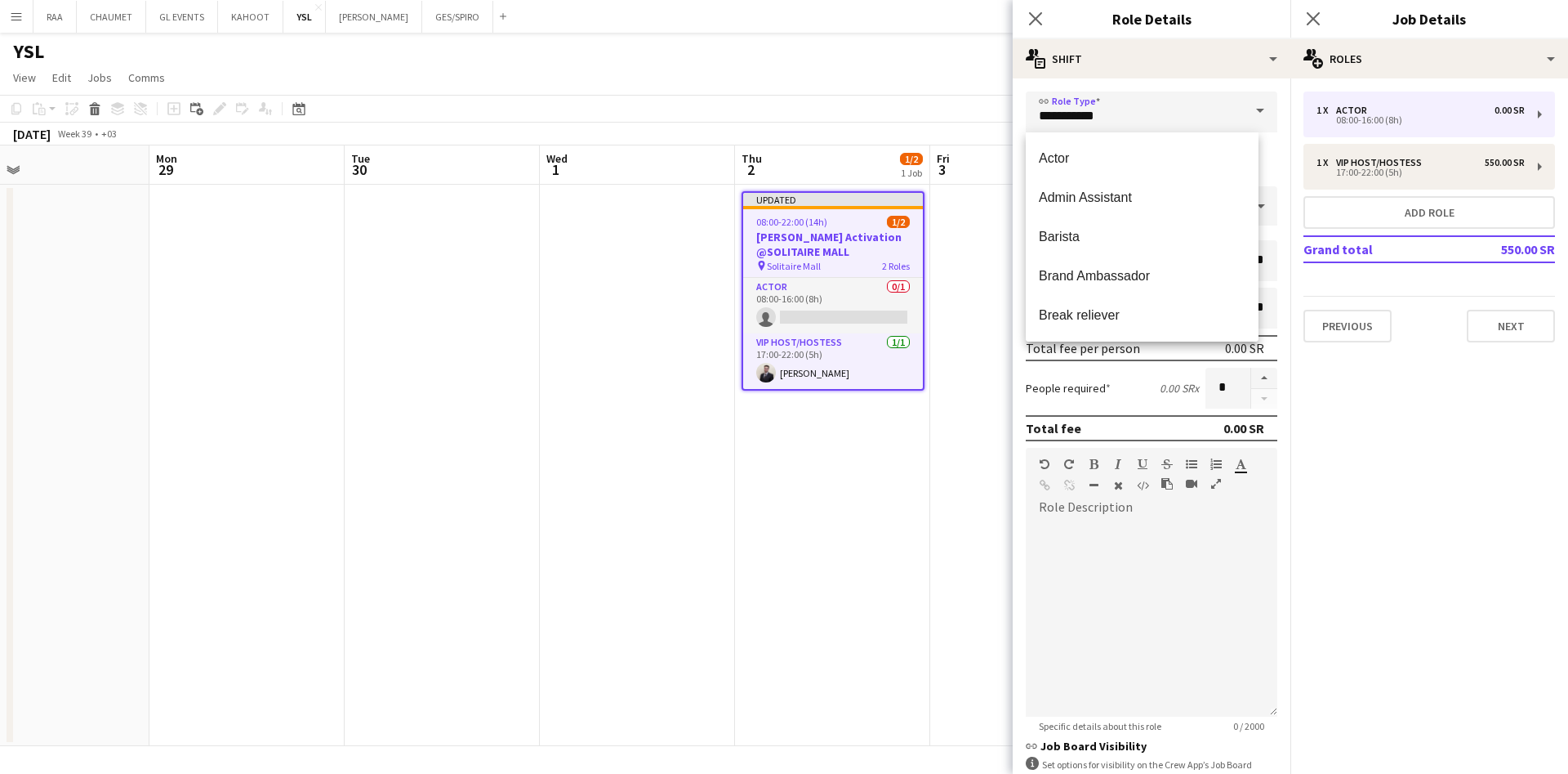
click at [1307, 383] on mat-expansion-panel "pencil3 General details 1 x Actor 0.00 SR 08:00-16:00 (8h) 1 x VIP Host/Hostess…" at bounding box center [1429, 426] width 277 height 695
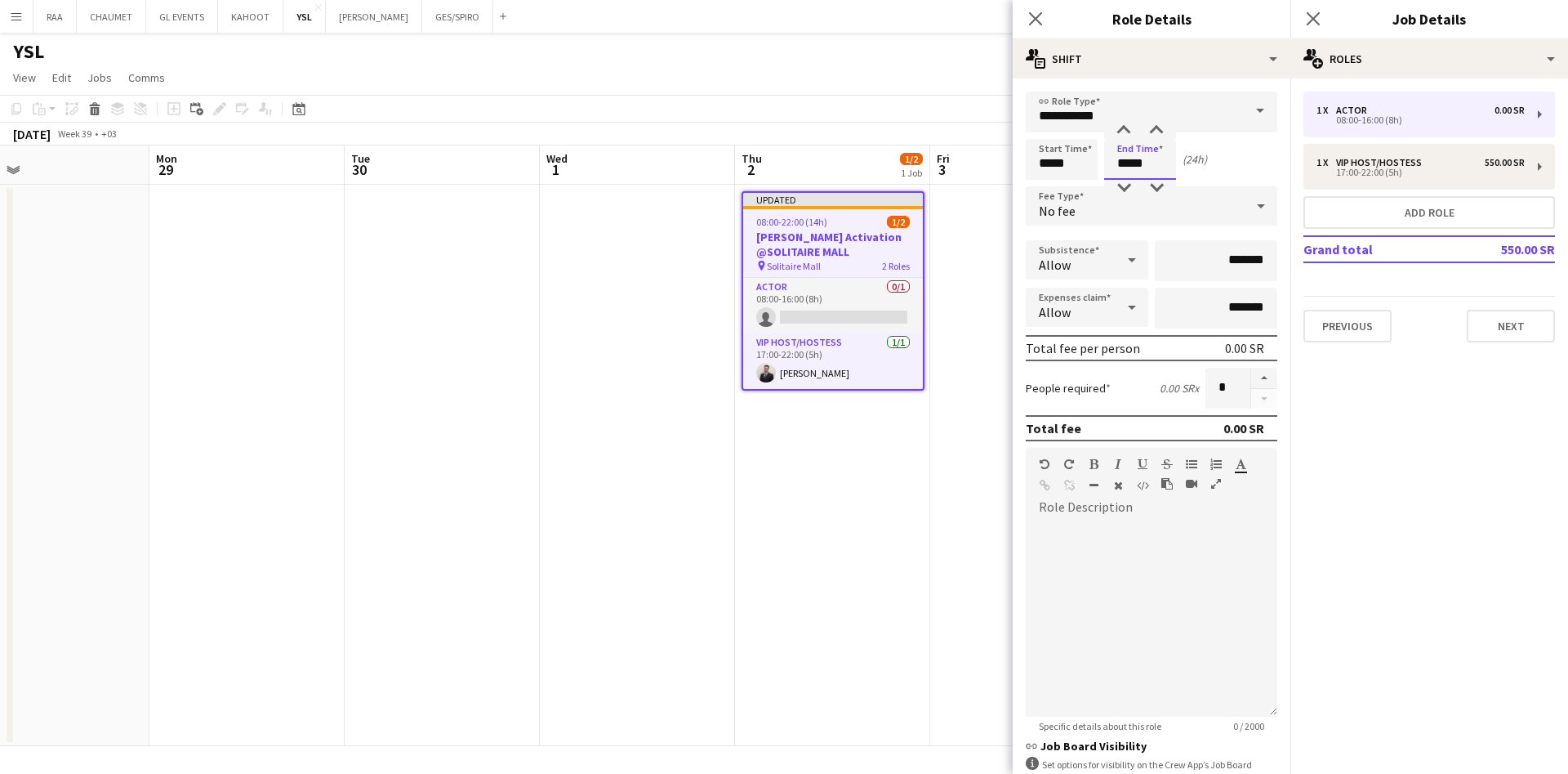
click at [1136, 149] on input "*****" at bounding box center [1141, 159] width 72 height 41
click at [1155, 133] on div at bounding box center [1157, 130] width 33 height 16
type input "*****"
click at [1155, 133] on div at bounding box center [1157, 130] width 33 height 16
click at [1129, 266] on icon at bounding box center [1131, 259] width 19 height 33
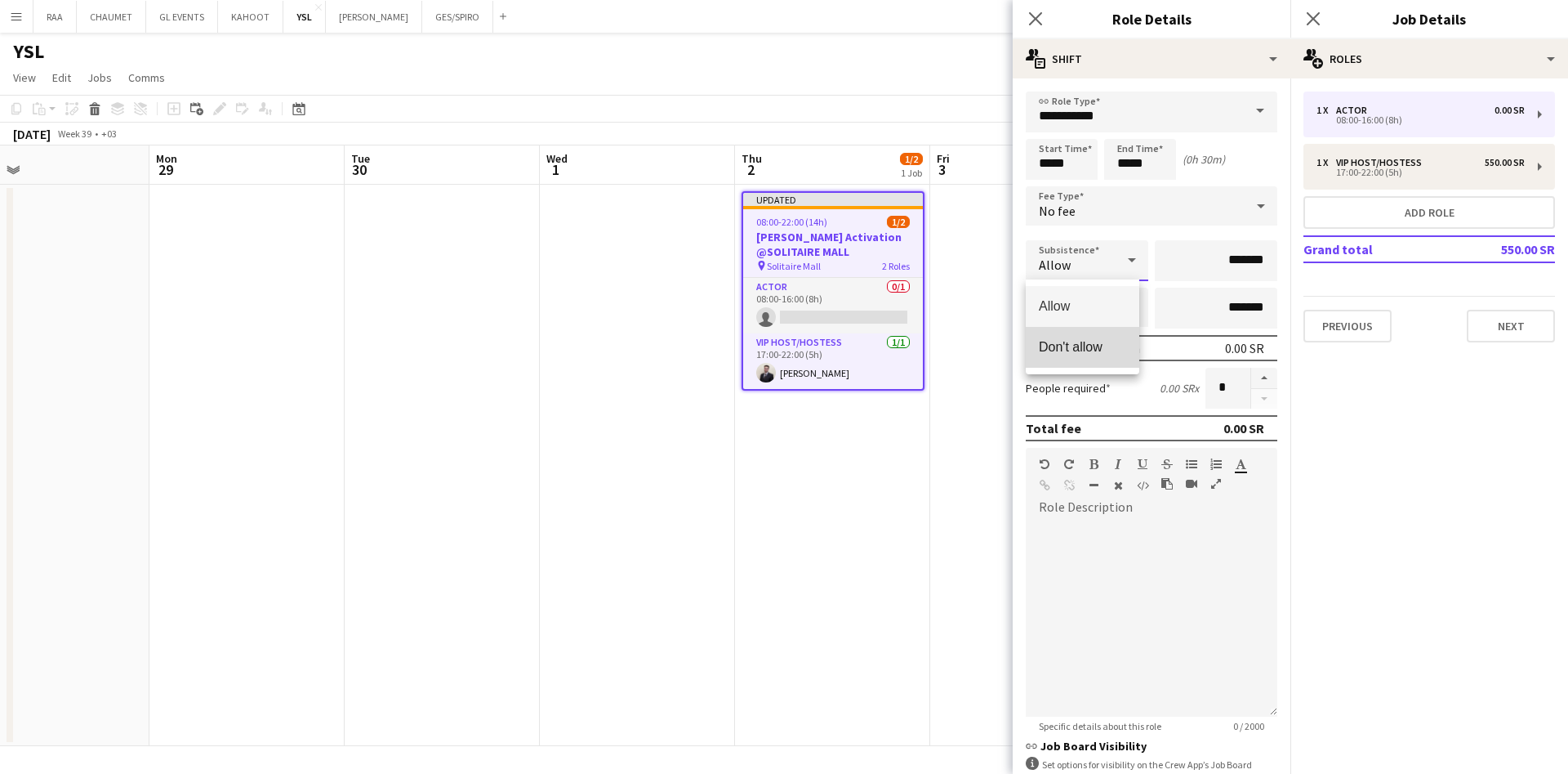
click at [1104, 355] on span "Don't allow" at bounding box center [1083, 346] width 87 height 16
click at [1115, 316] on div at bounding box center [1131, 307] width 33 height 33
click at [1103, 397] on span "Don't allow" at bounding box center [1083, 394] width 87 height 16
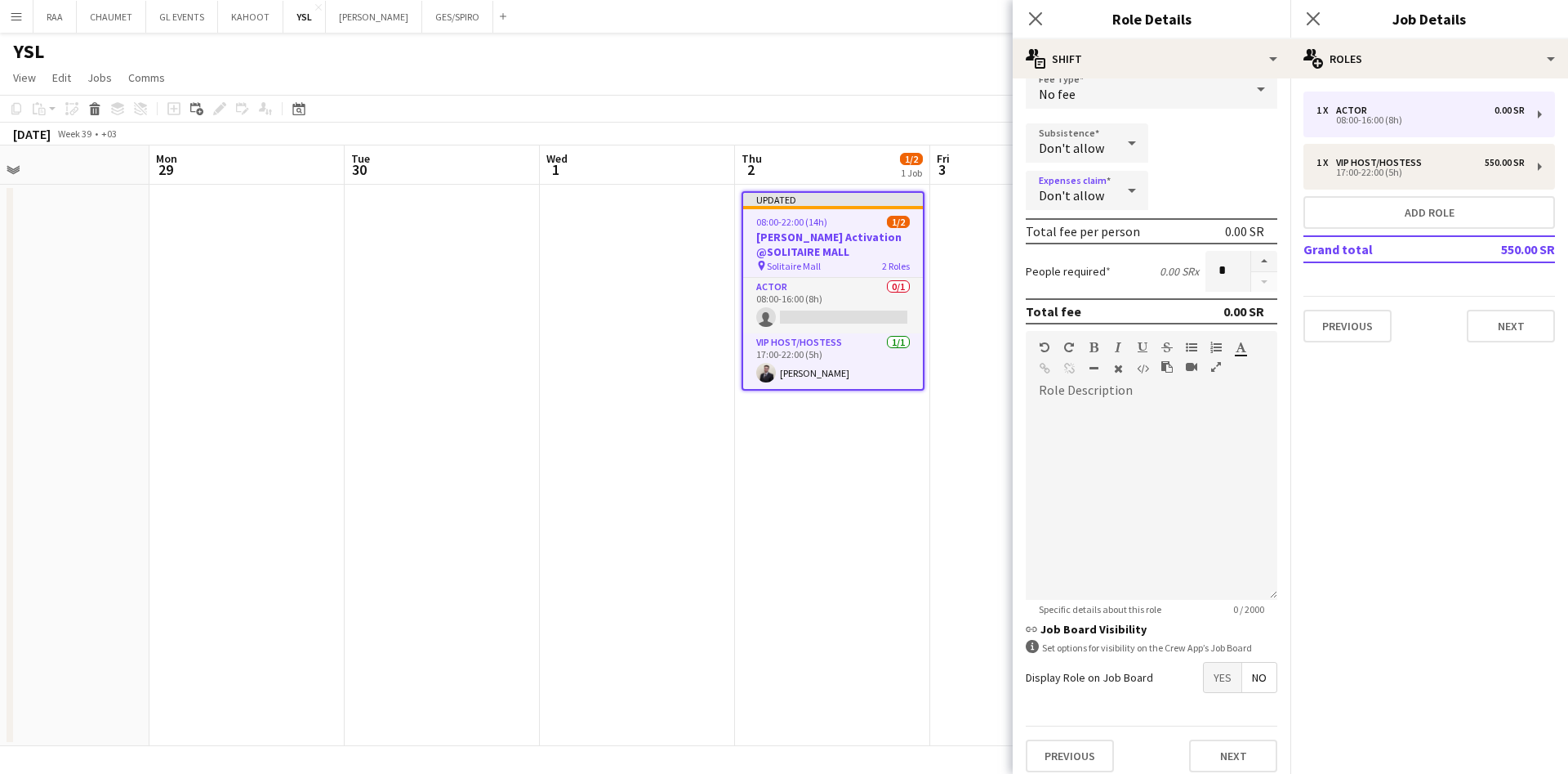
scroll to position [148, 0]
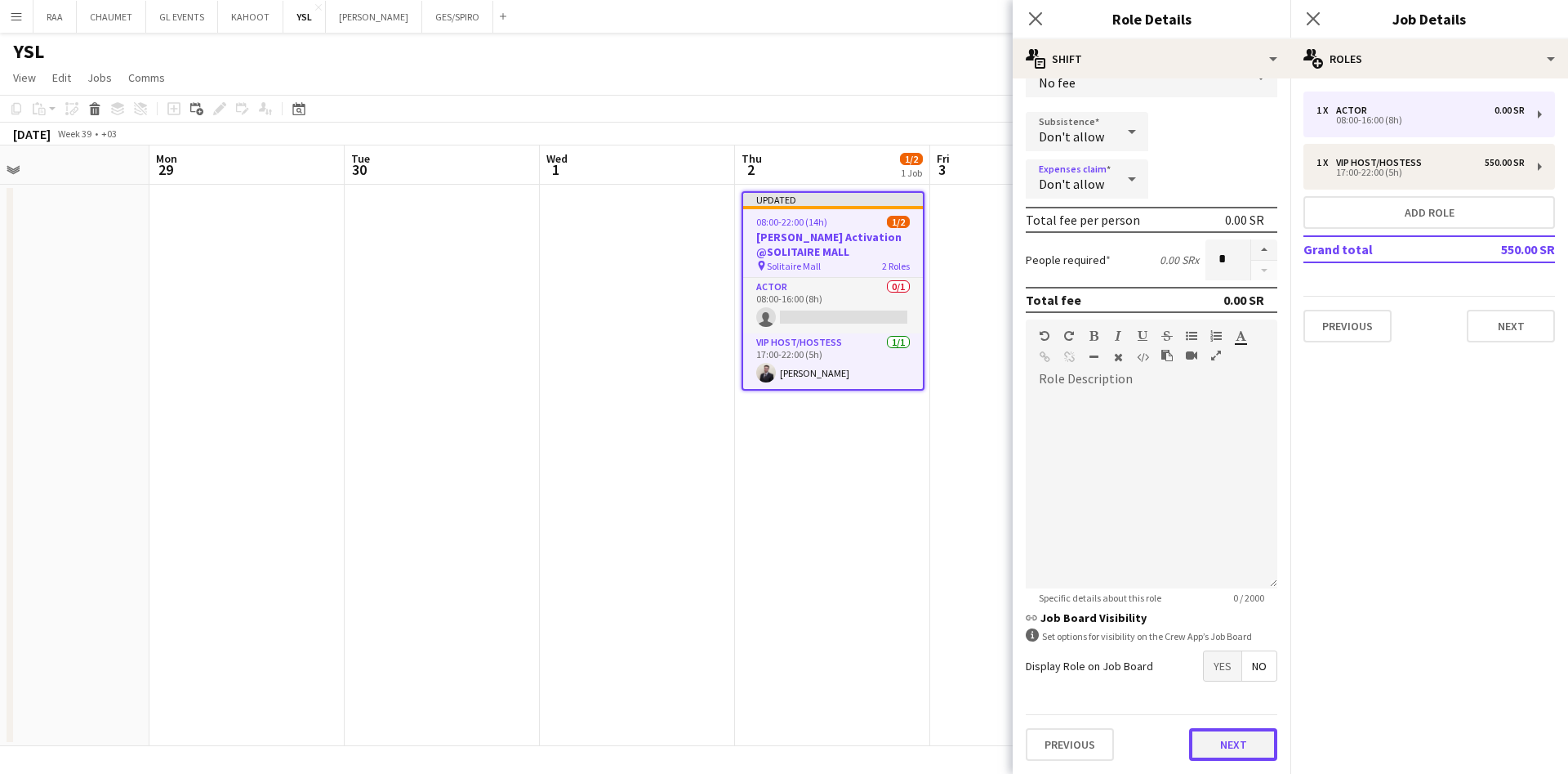
click at [1227, 740] on button "Next" at bounding box center [1233, 744] width 88 height 33
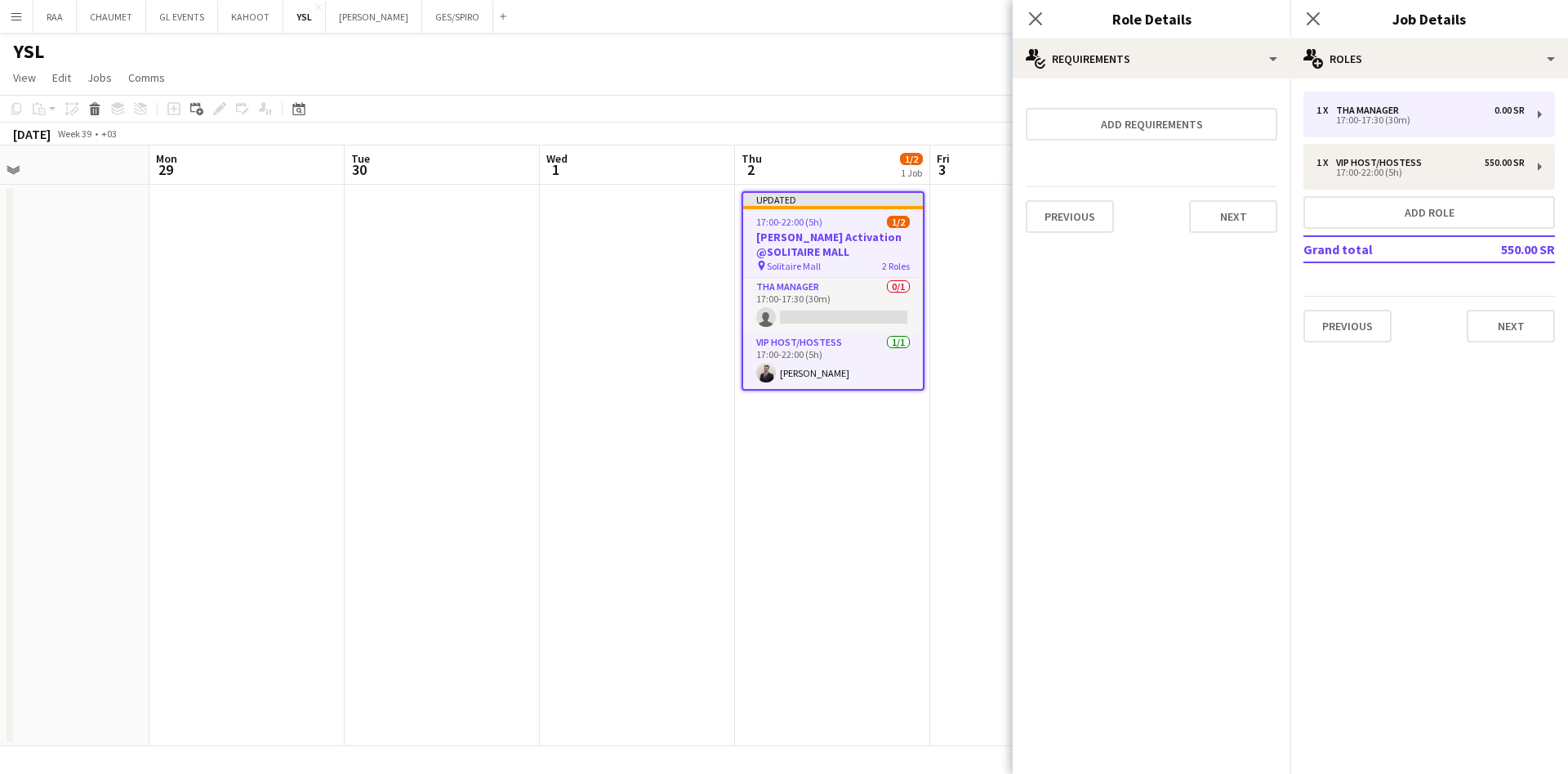
scroll to position [0, 0]
click at [1241, 211] on button "Next" at bounding box center [1233, 216] width 88 height 33
click at [1219, 231] on button "Finish" at bounding box center [1246, 219] width 61 height 33
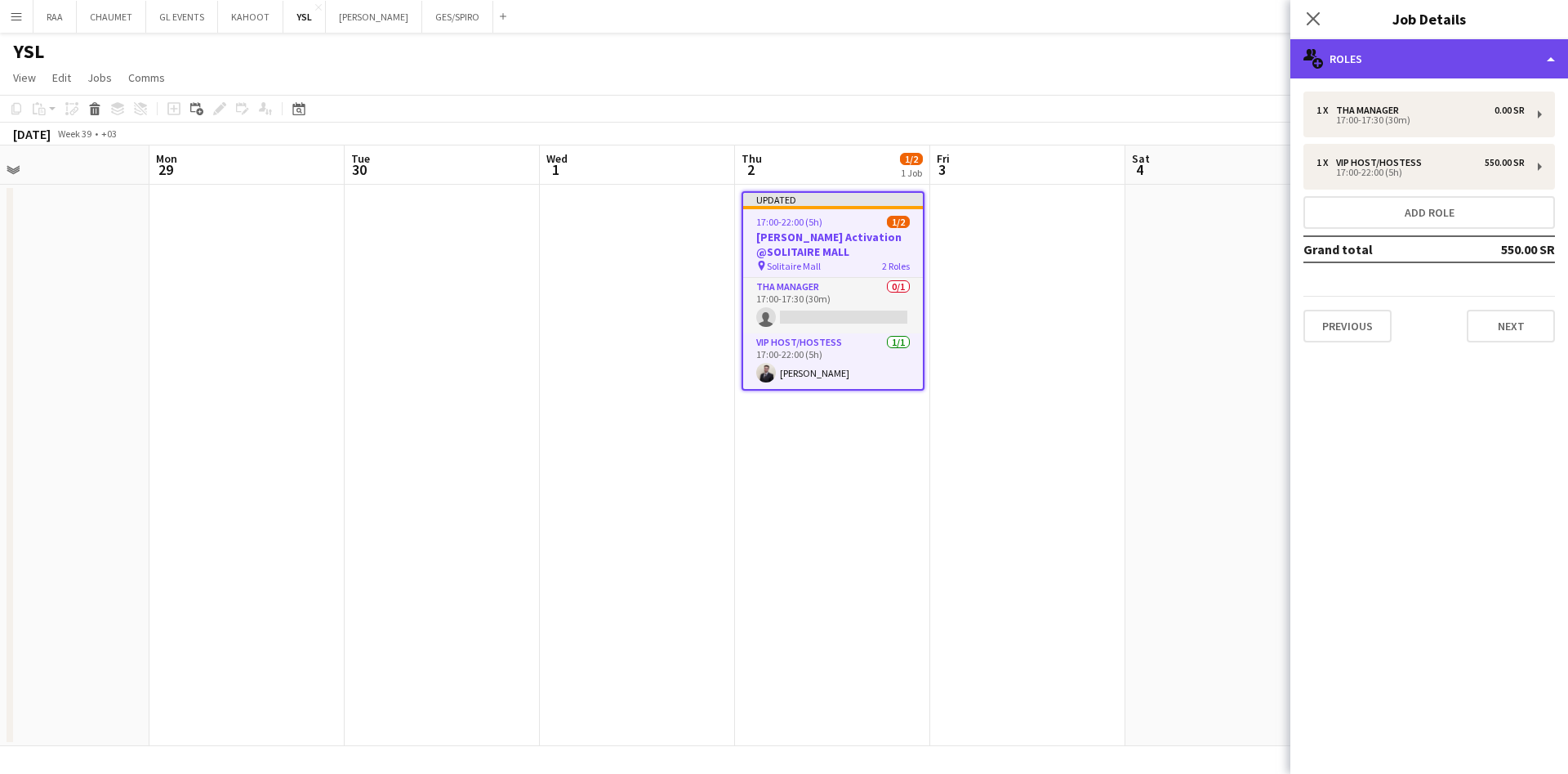
click at [1439, 70] on div "multiple-users-add Roles" at bounding box center [1429, 59] width 277 height 39
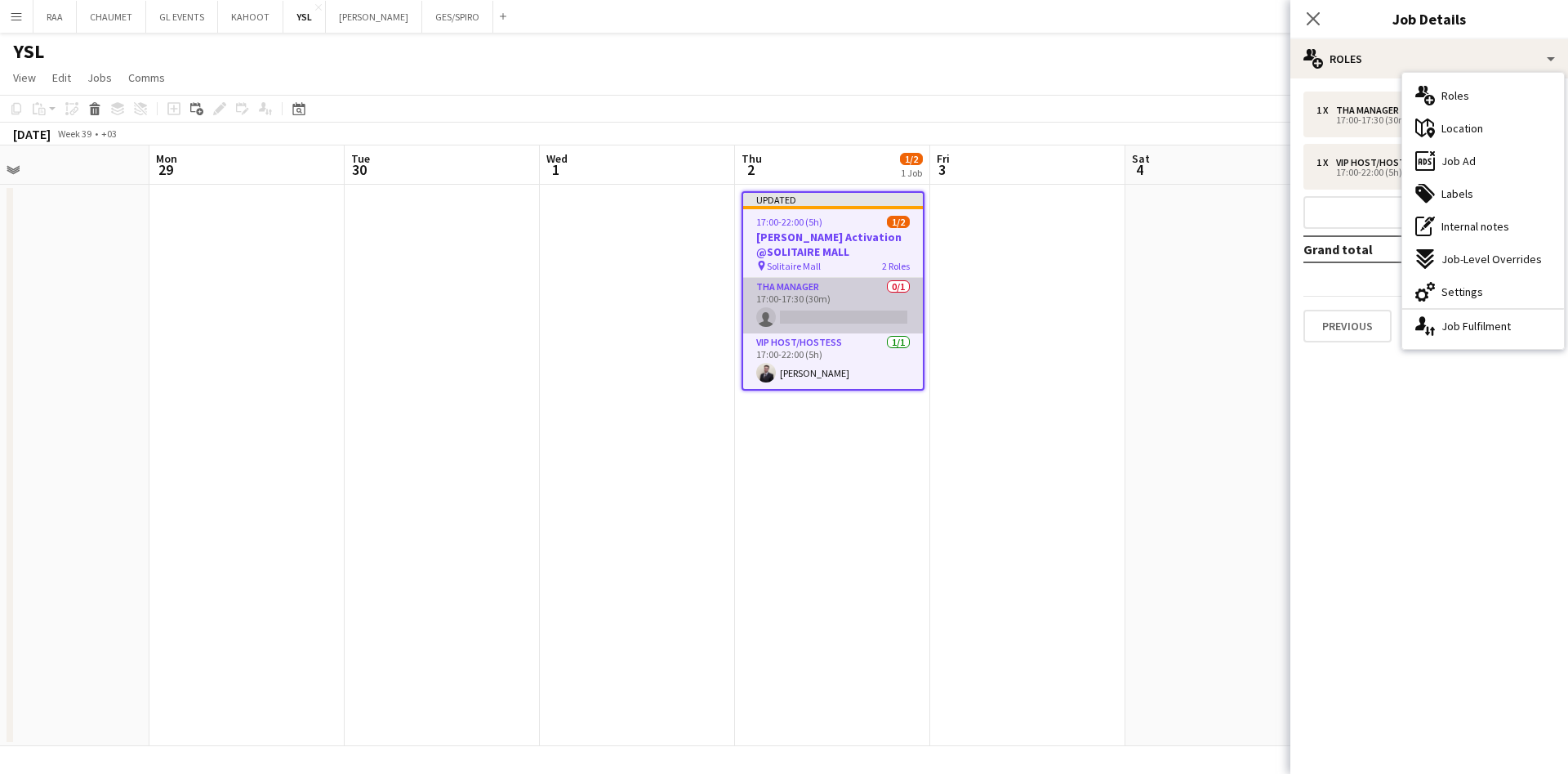
click at [775, 305] on app-card-role "THA Manager 0/1 17:00-17:30 (30m) single-neutral-actions" at bounding box center [833, 305] width 179 height 55
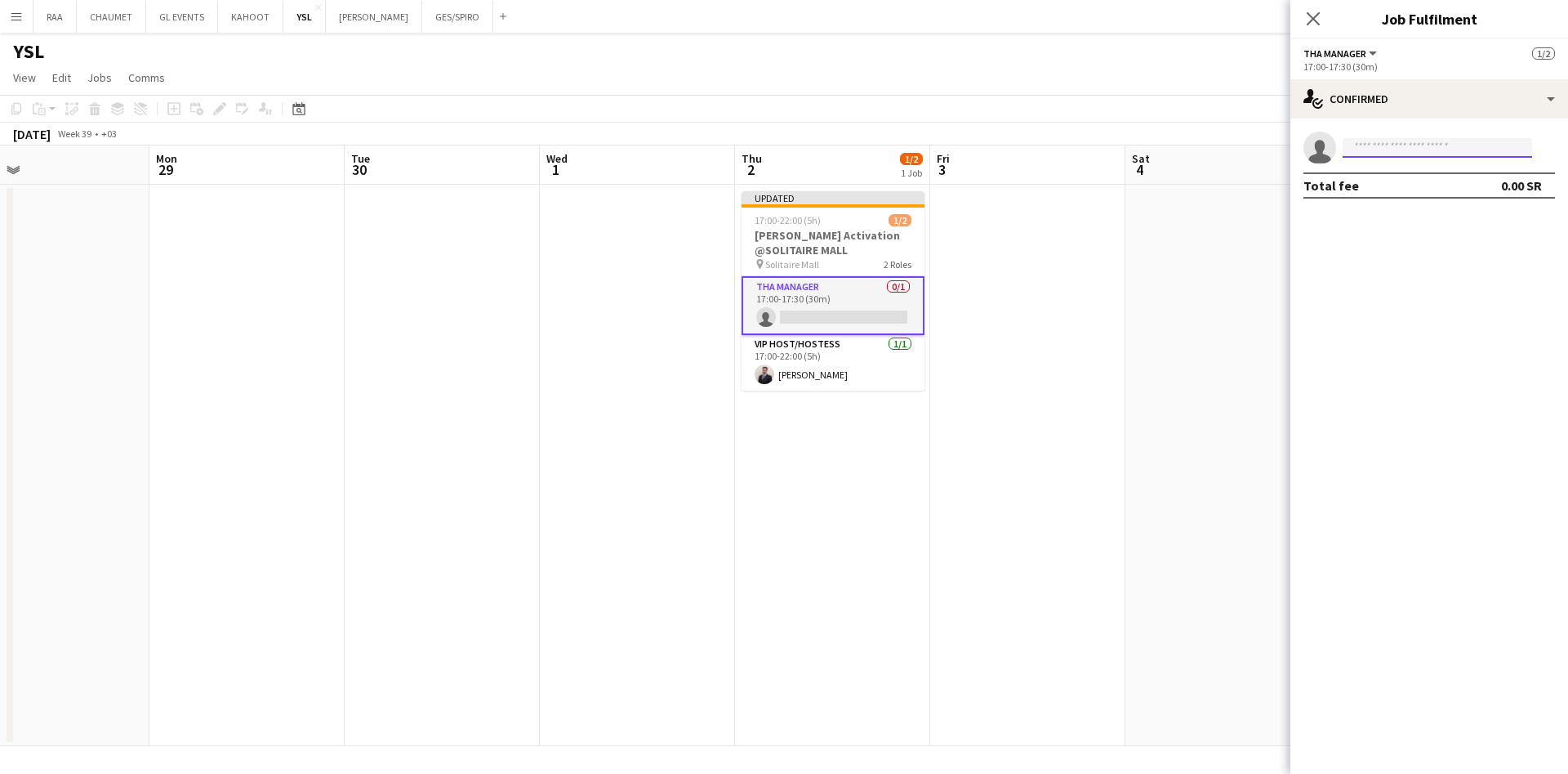
click at [1472, 143] on input at bounding box center [1437, 148] width 189 height 19
type input "********"
click at [1376, 195] on span "+966590221303" at bounding box center [1437, 198] width 163 height 13
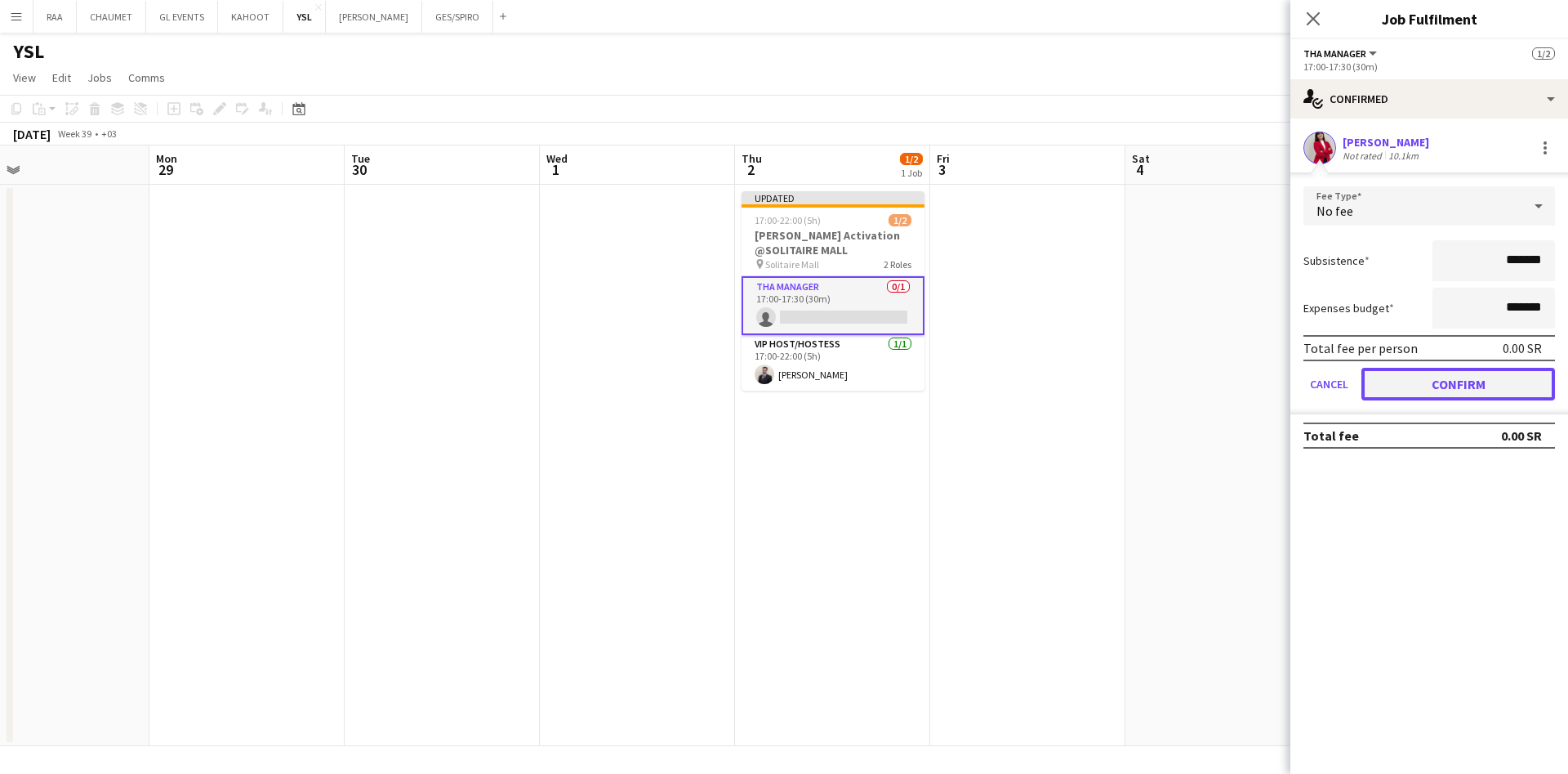
click at [1447, 392] on button "Confirm" at bounding box center [1458, 384] width 194 height 33
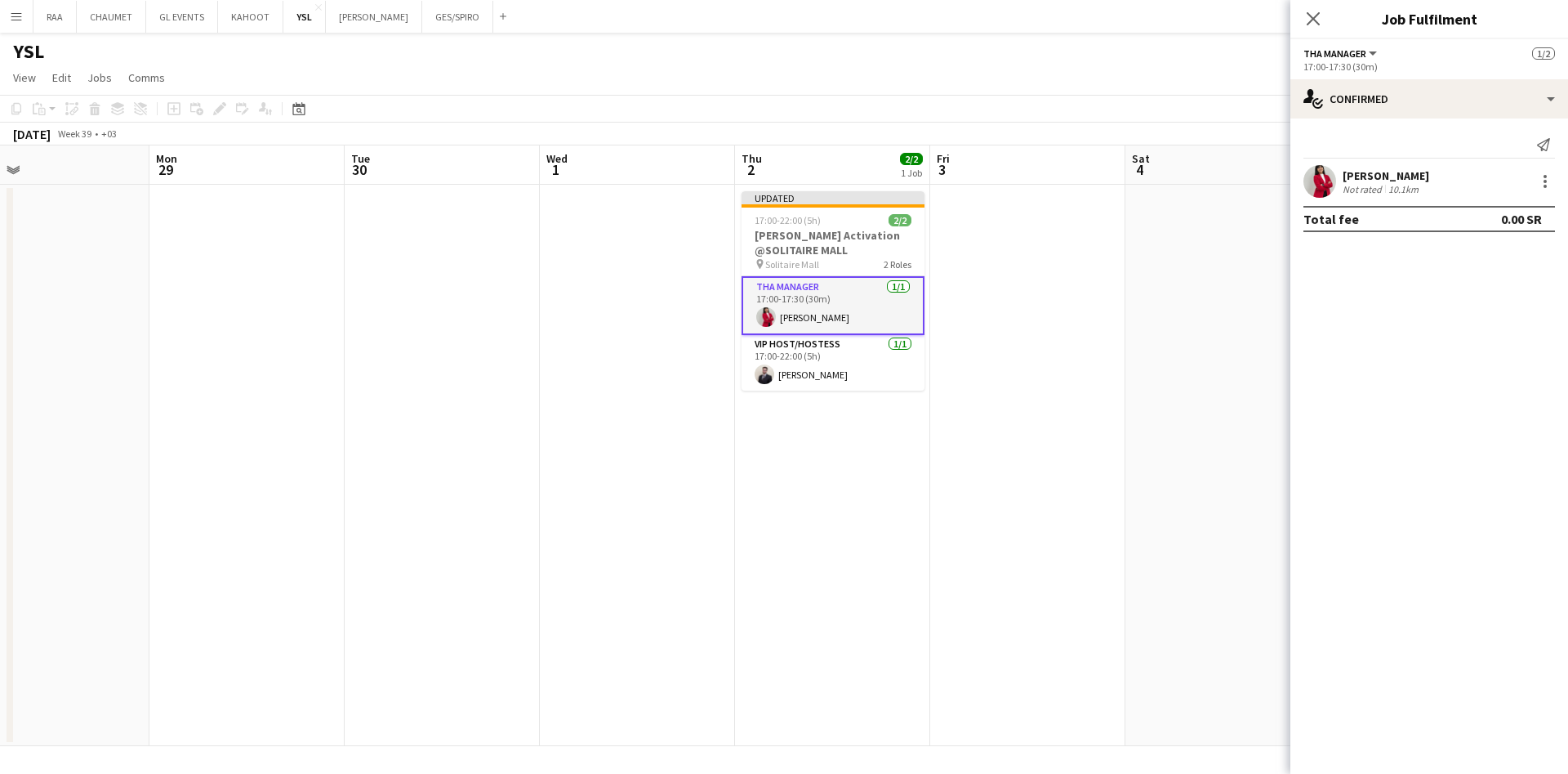
click at [949, 421] on app-date-cell at bounding box center [1027, 465] width 195 height 562
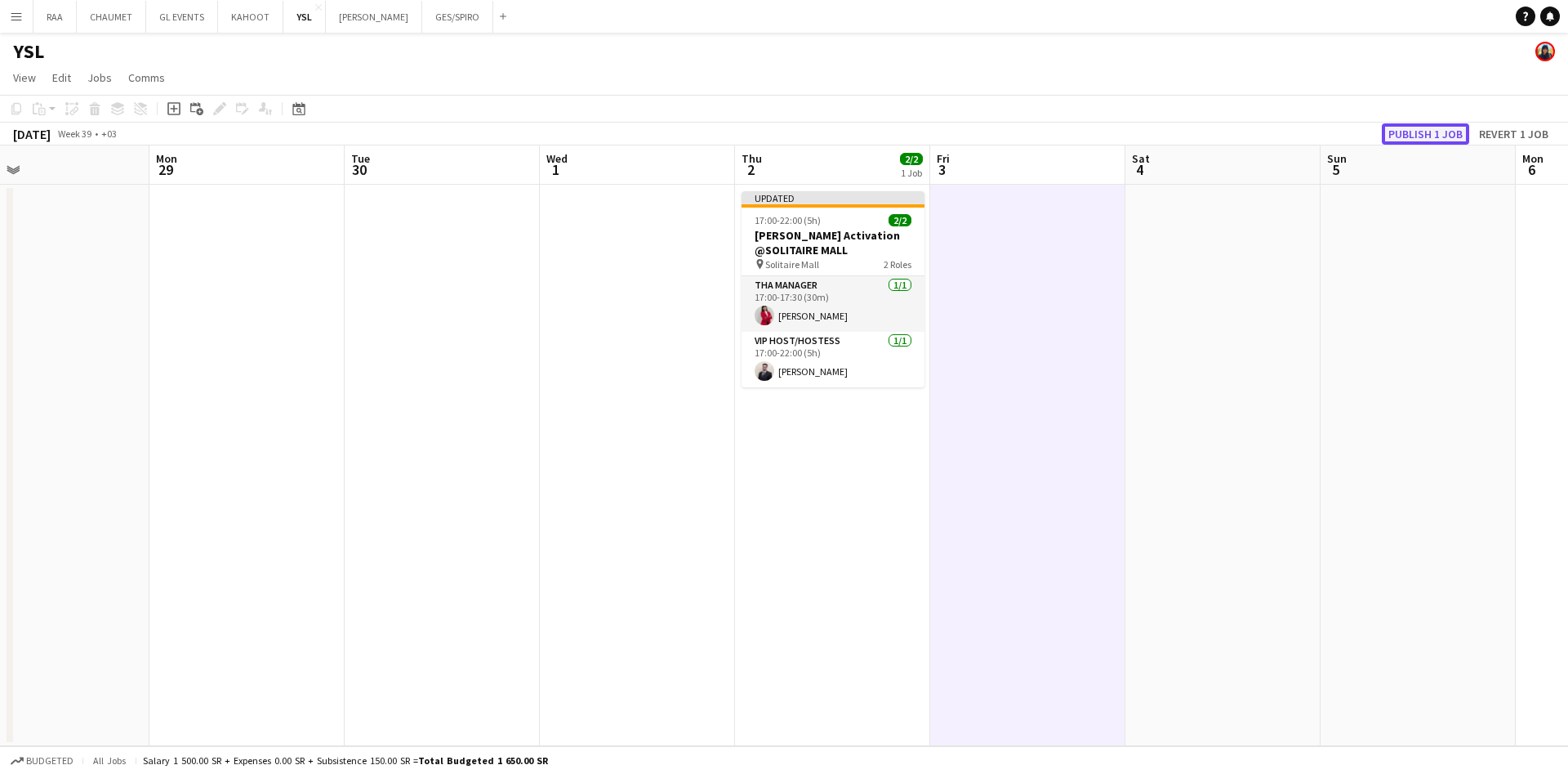
click at [1434, 139] on button "Publish 1 job" at bounding box center [1426, 133] width 87 height 21
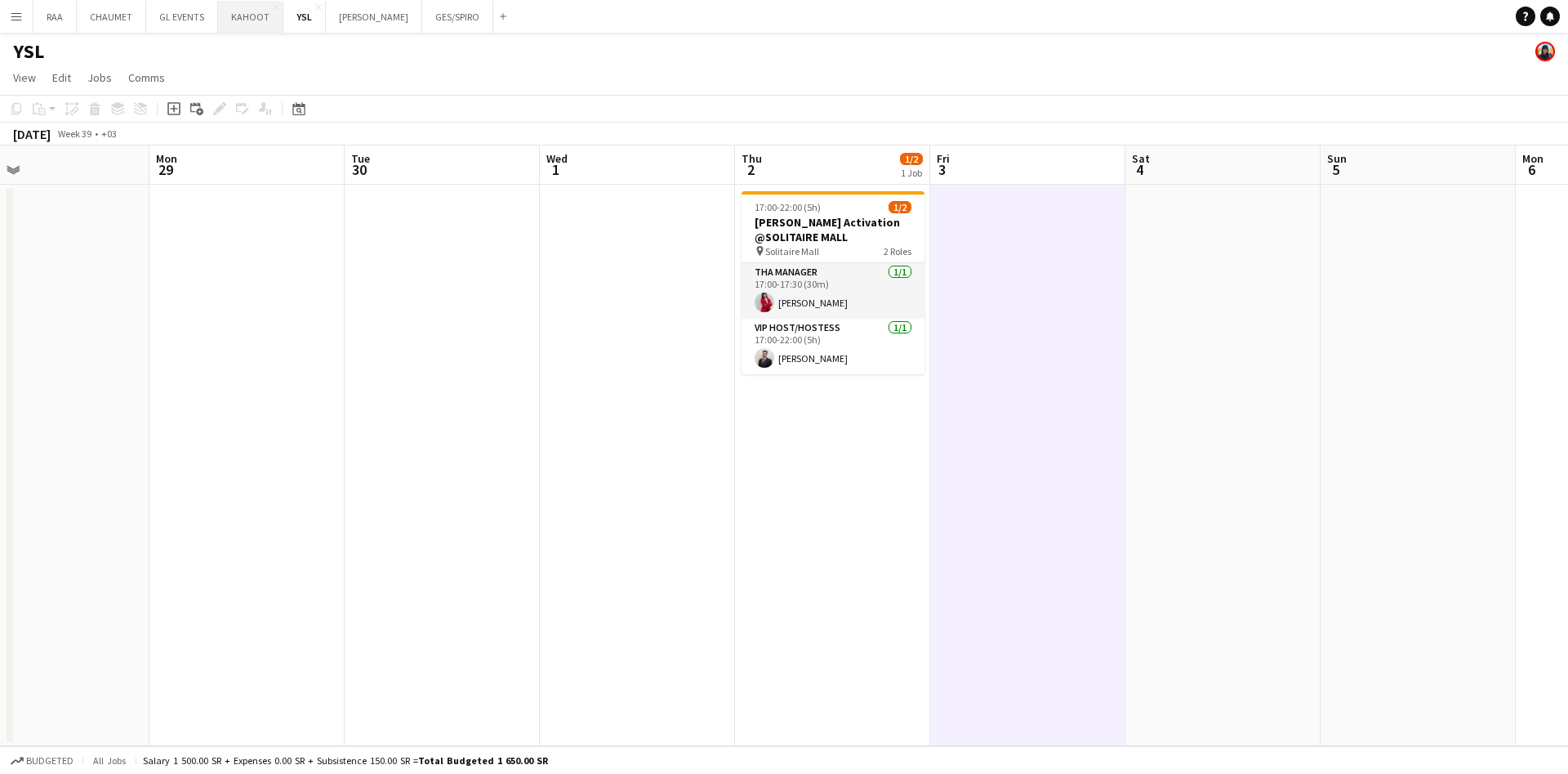
click at [264, 22] on button "KAHOOT Close" at bounding box center [251, 17] width 65 height 32
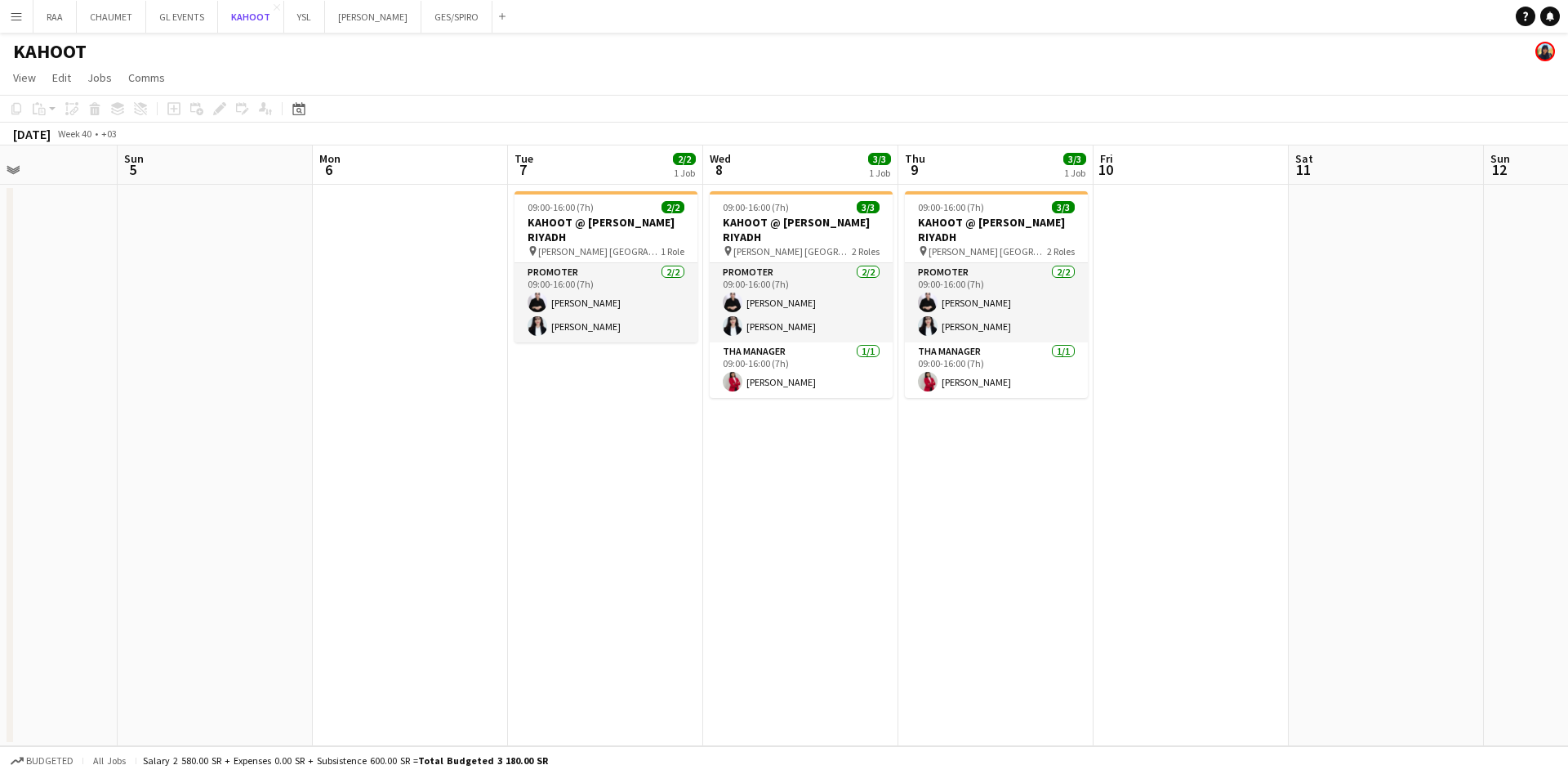
scroll to position [0, 539]
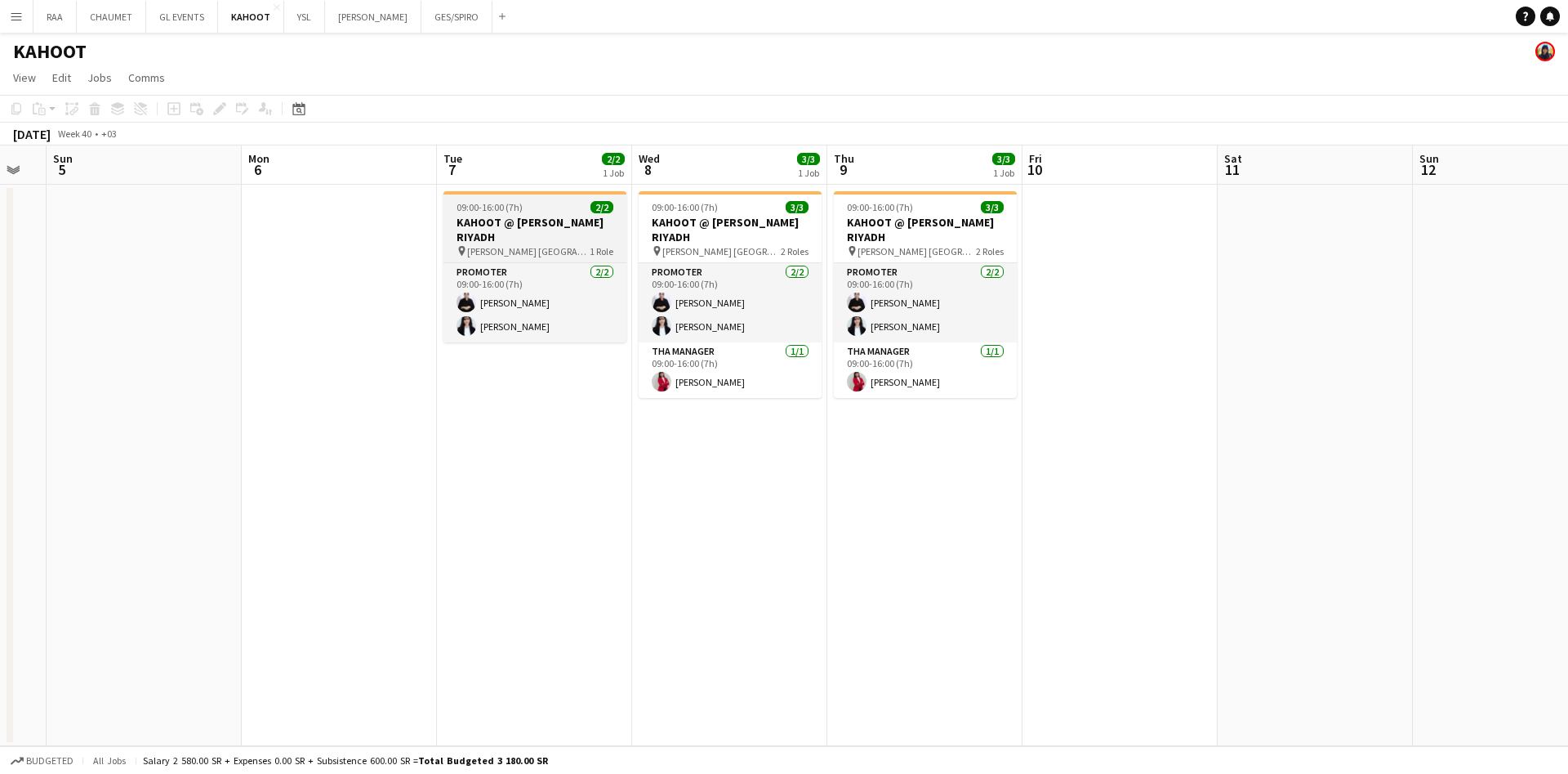
click at [516, 224] on h3 "KAHOOT @ MALFA HALL RIYADH" at bounding box center [535, 229] width 183 height 29
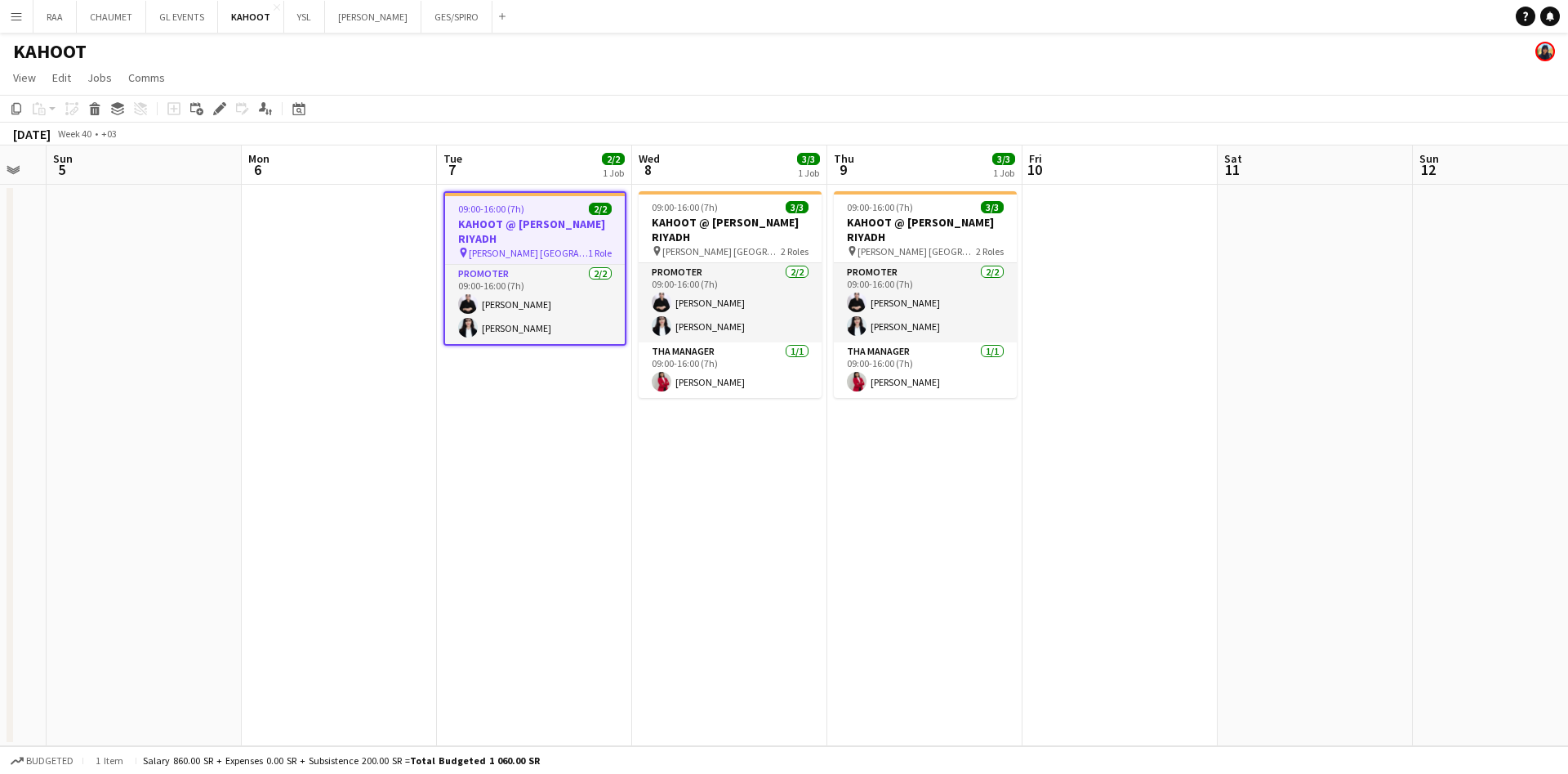
click at [219, 110] on icon at bounding box center [219, 109] width 9 height 9
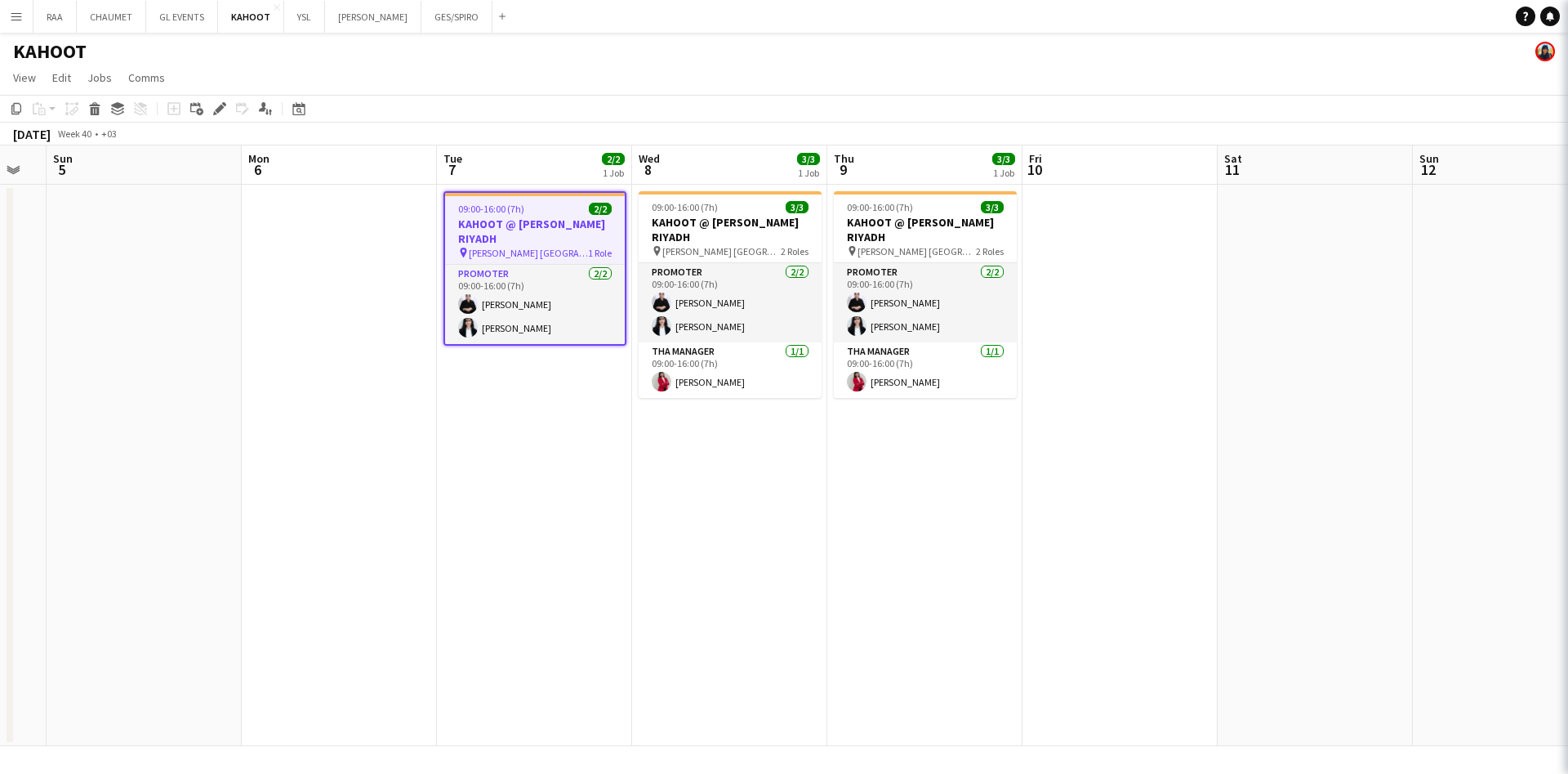
type input "**********"
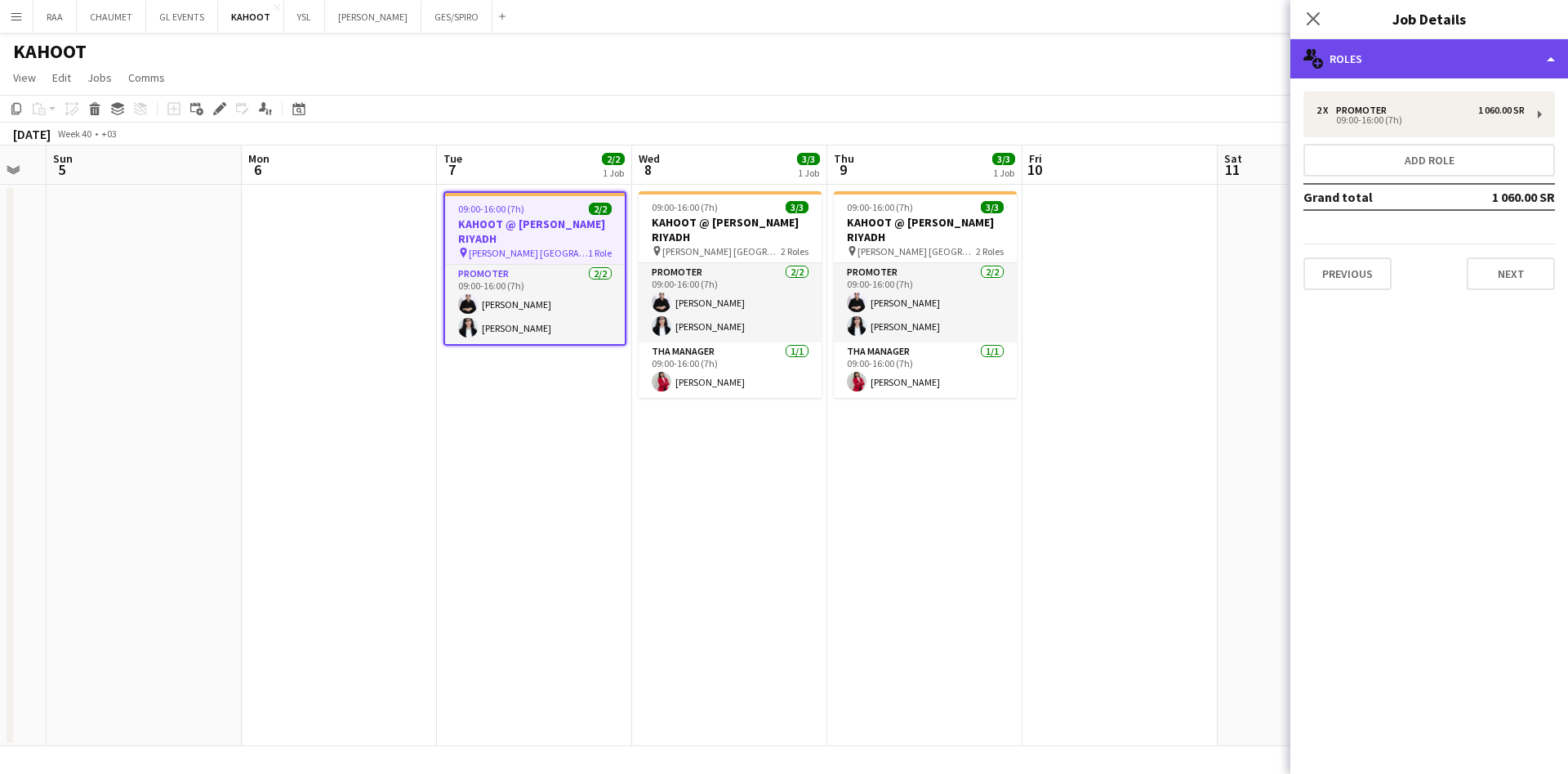
click at [1467, 68] on div "multiple-users-add Roles" at bounding box center [1429, 59] width 277 height 39
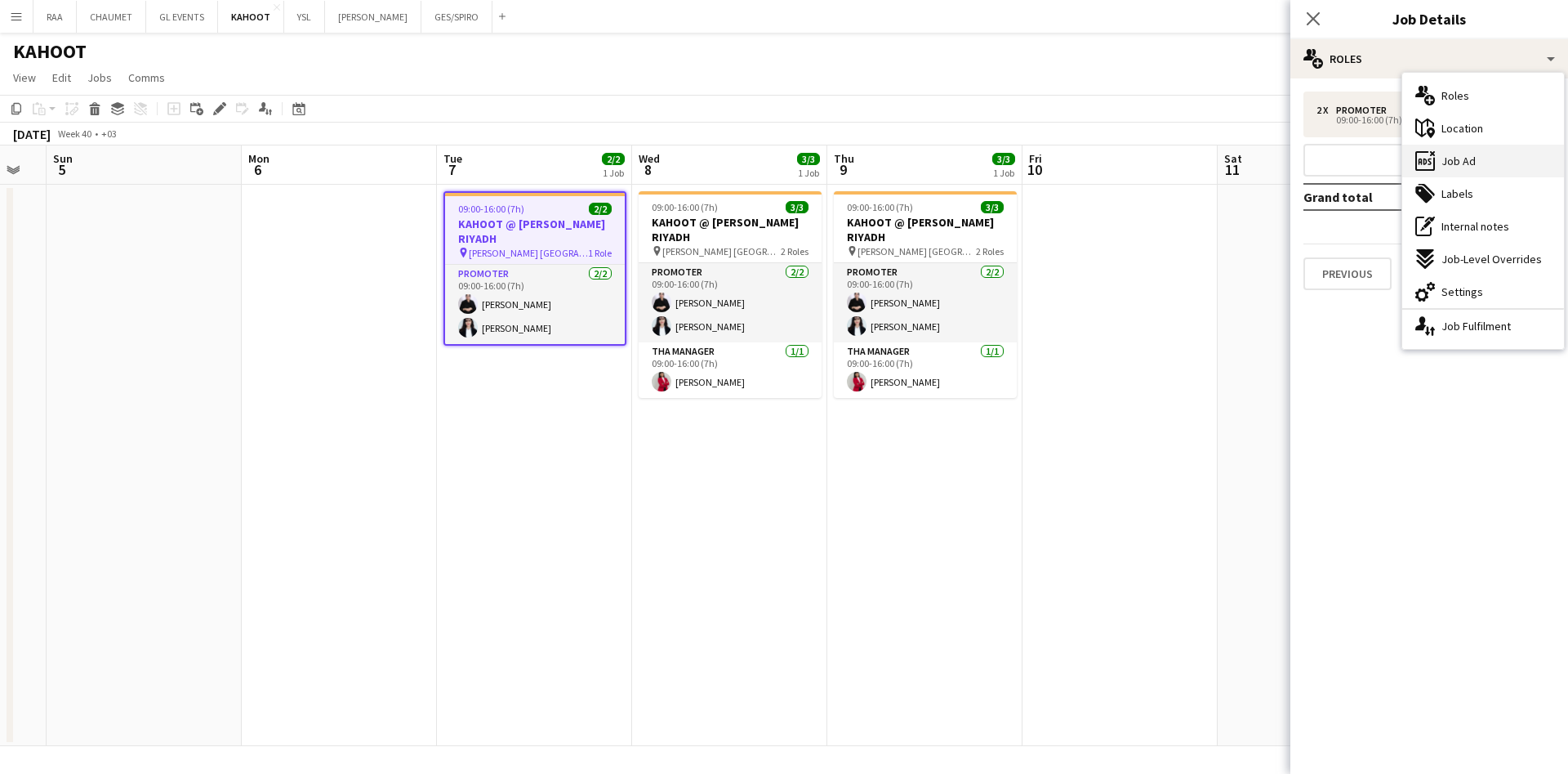
click at [1484, 161] on div "ads-window Job Ad" at bounding box center [1483, 161] width 162 height 33
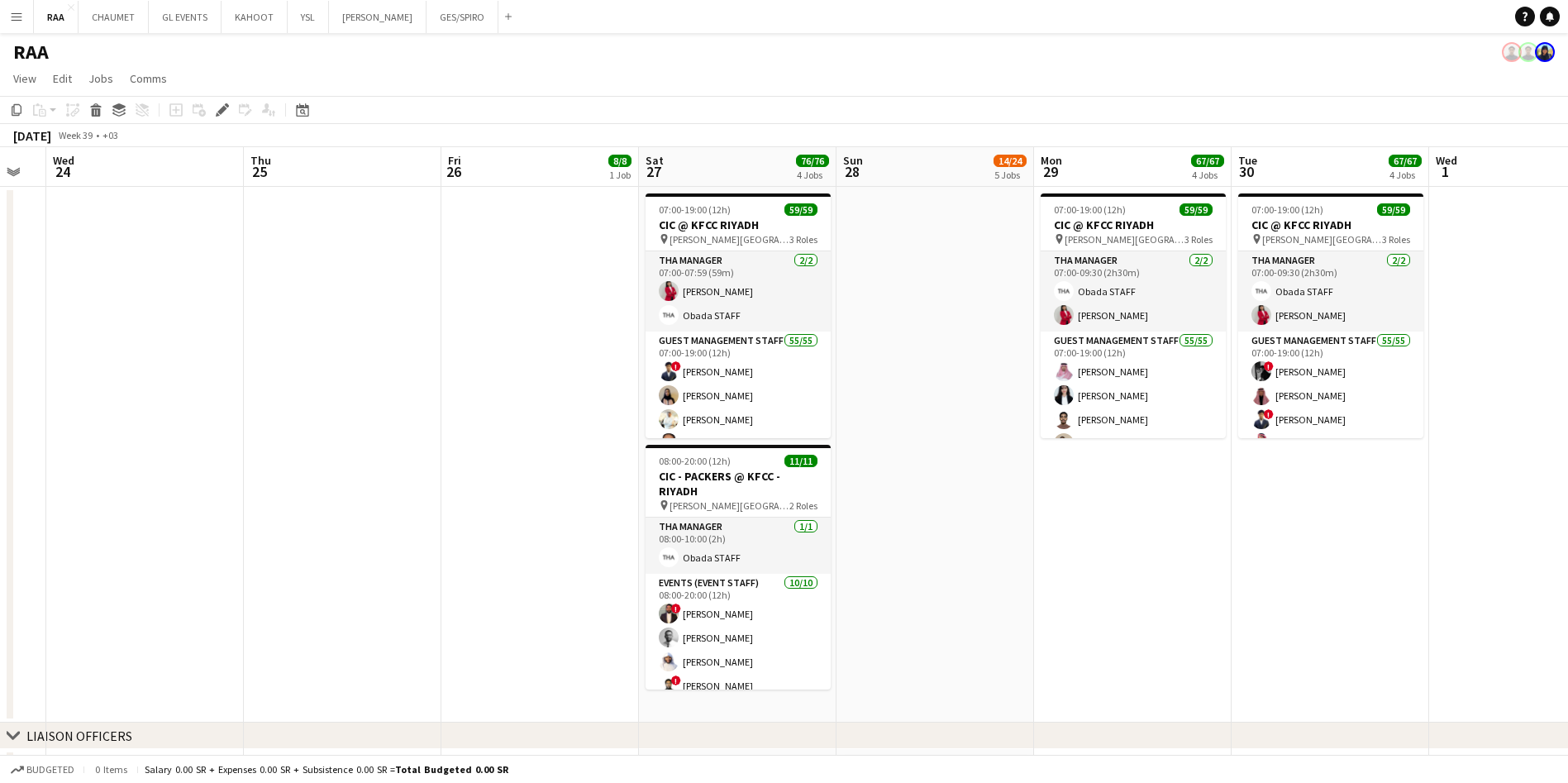
scroll to position [0, 745]
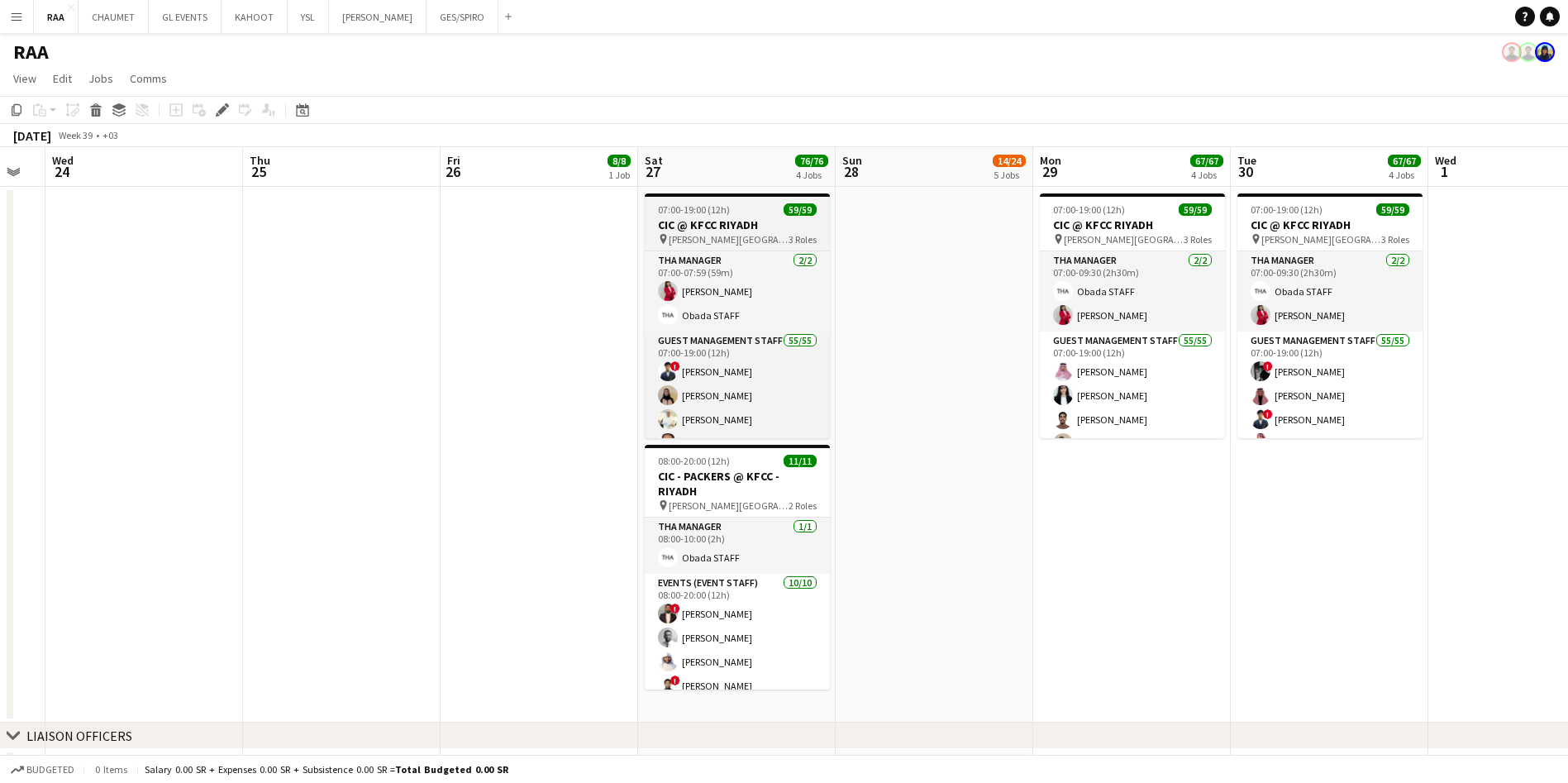
click at [739, 226] on h3 "CIC @ KFCC RIYADH" at bounding box center [737, 225] width 185 height 15
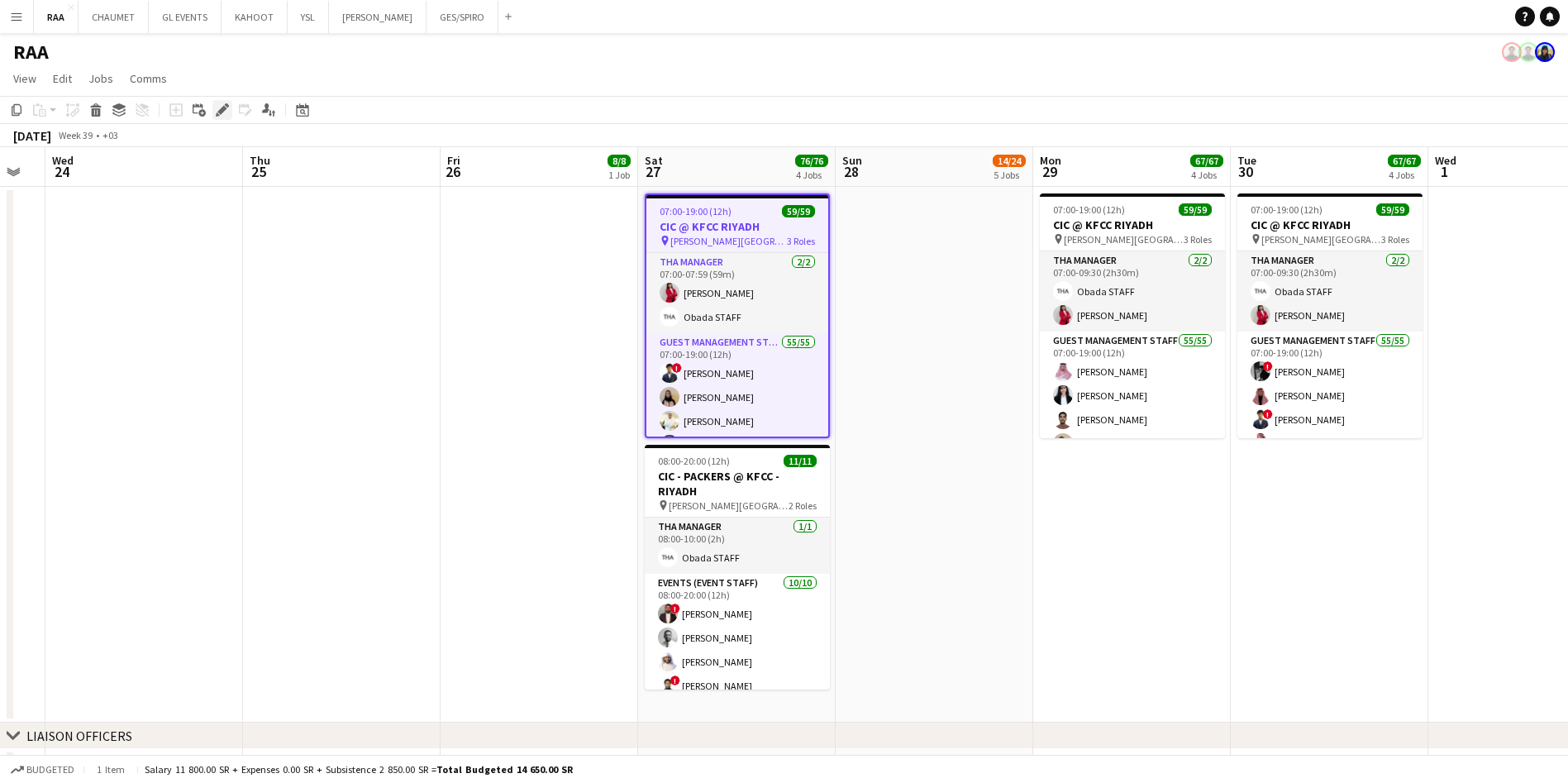
click at [221, 108] on icon at bounding box center [221, 110] width 9 height 9
